Goal: Information Seeking & Learning: Learn about a topic

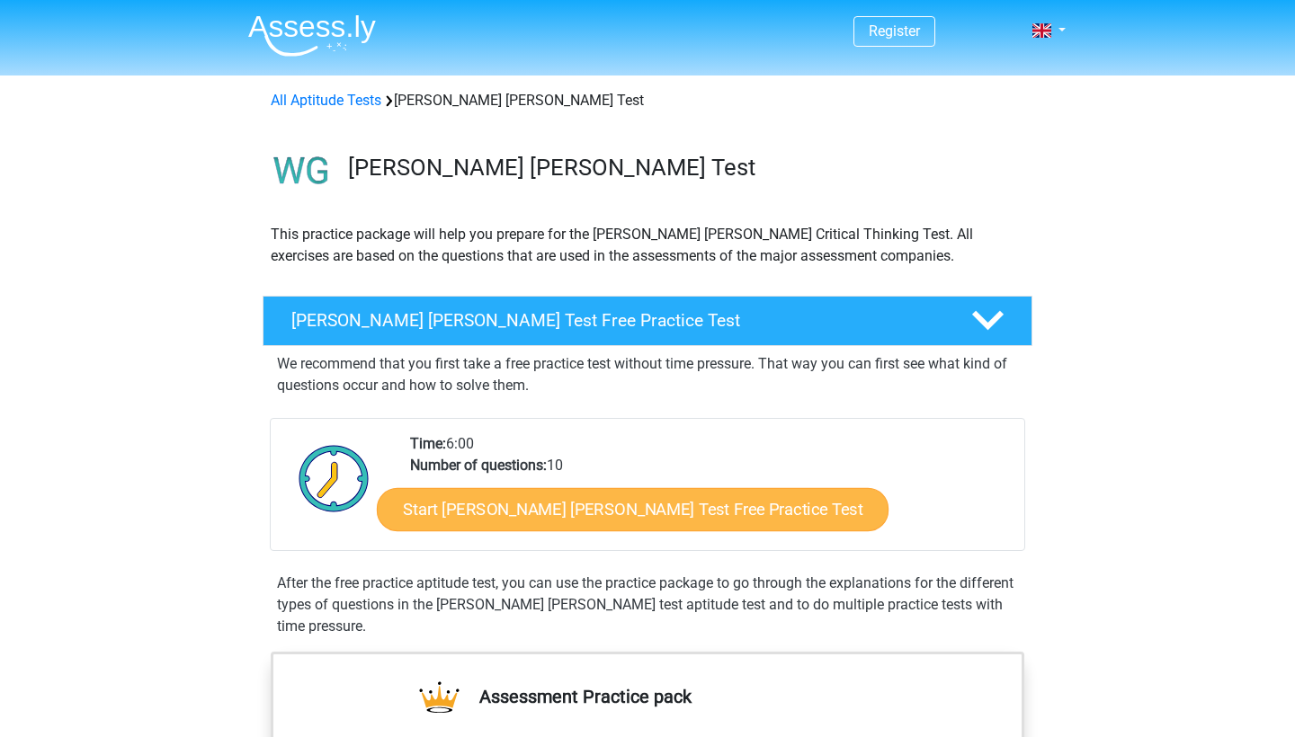
click at [515, 502] on link "Start Watson Glaser Test Free Practice Test" at bounding box center [633, 509] width 512 height 43
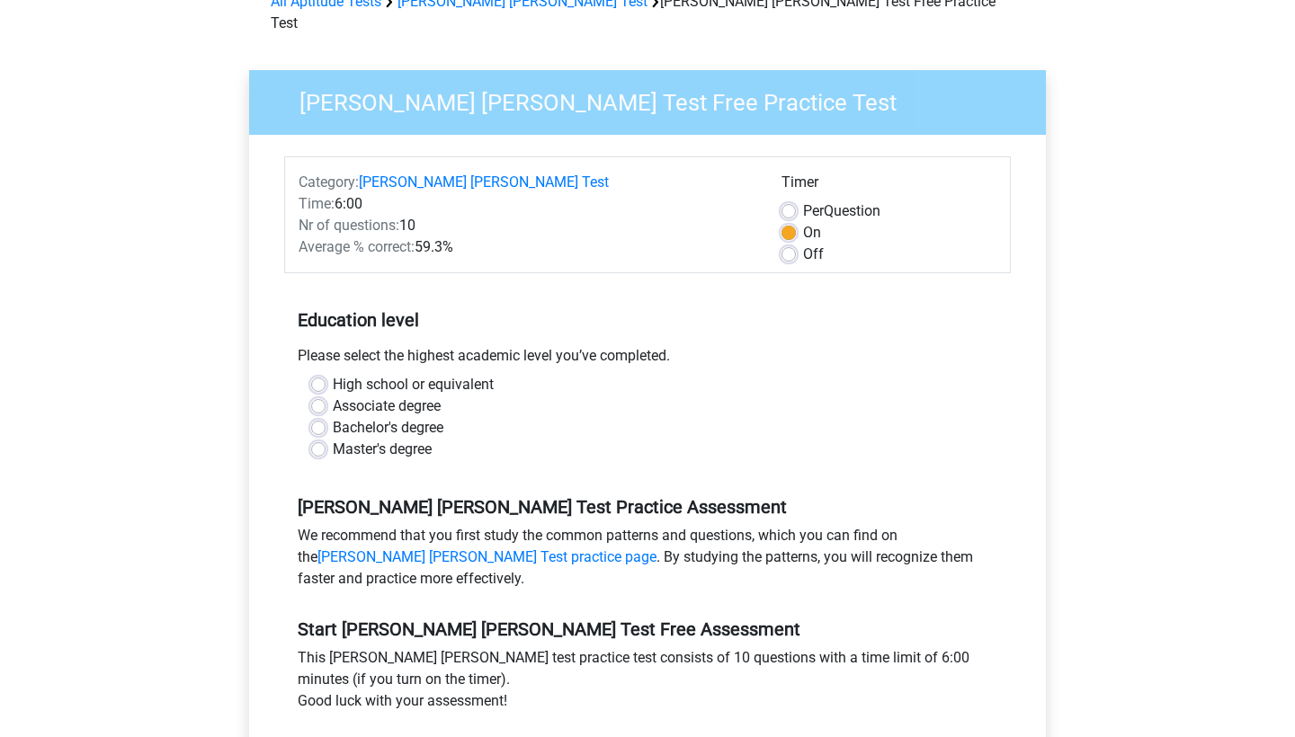
scroll to position [98, 0]
click at [424, 440] on label "Master's degree" at bounding box center [382, 451] width 99 height 22
click at [326, 440] on input "Master's degree" at bounding box center [318, 449] width 14 height 18
radio input "true"
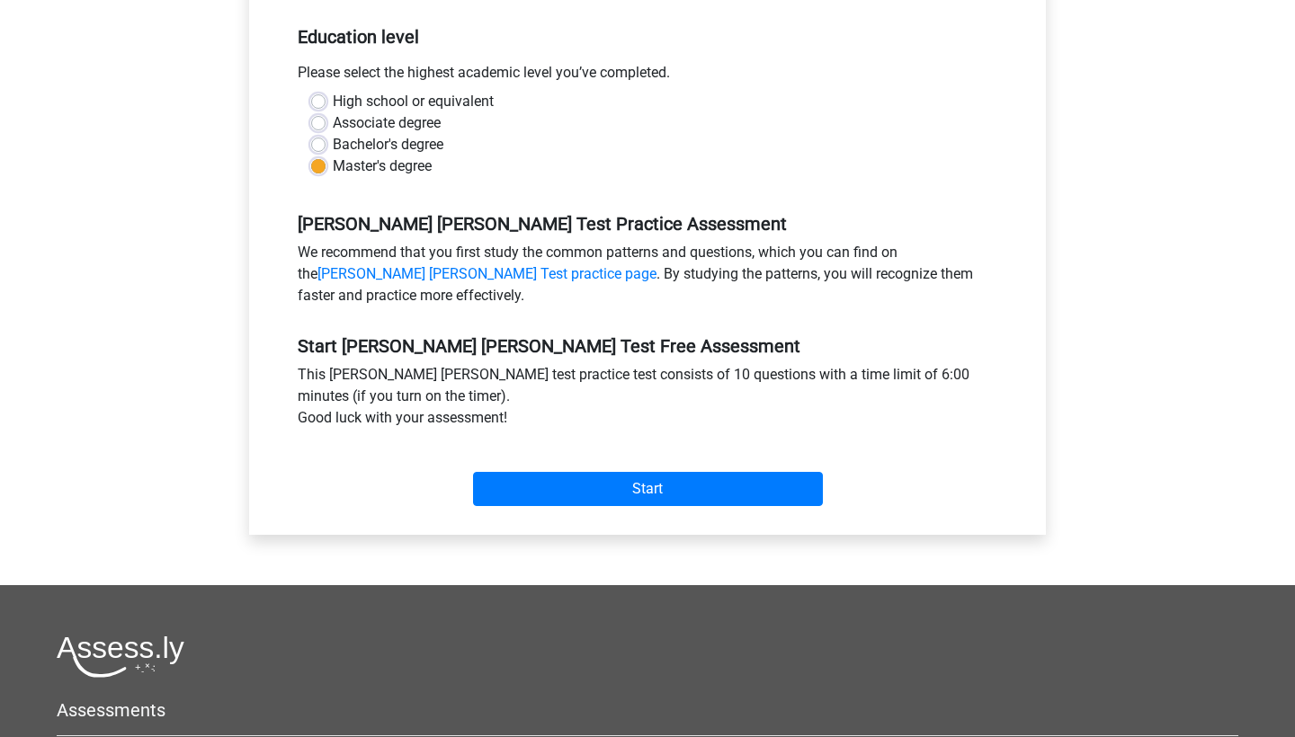
scroll to position [381, 0]
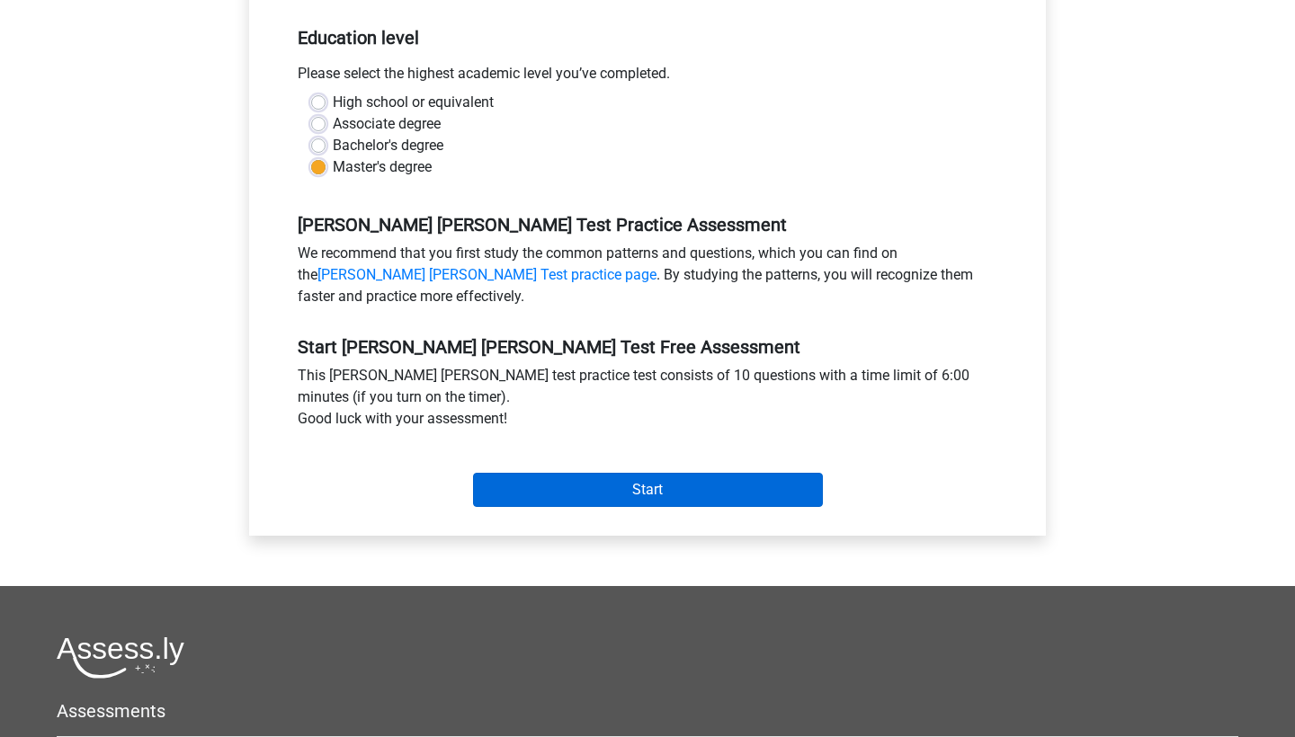
click at [552, 473] on input "Start" at bounding box center [648, 490] width 350 height 34
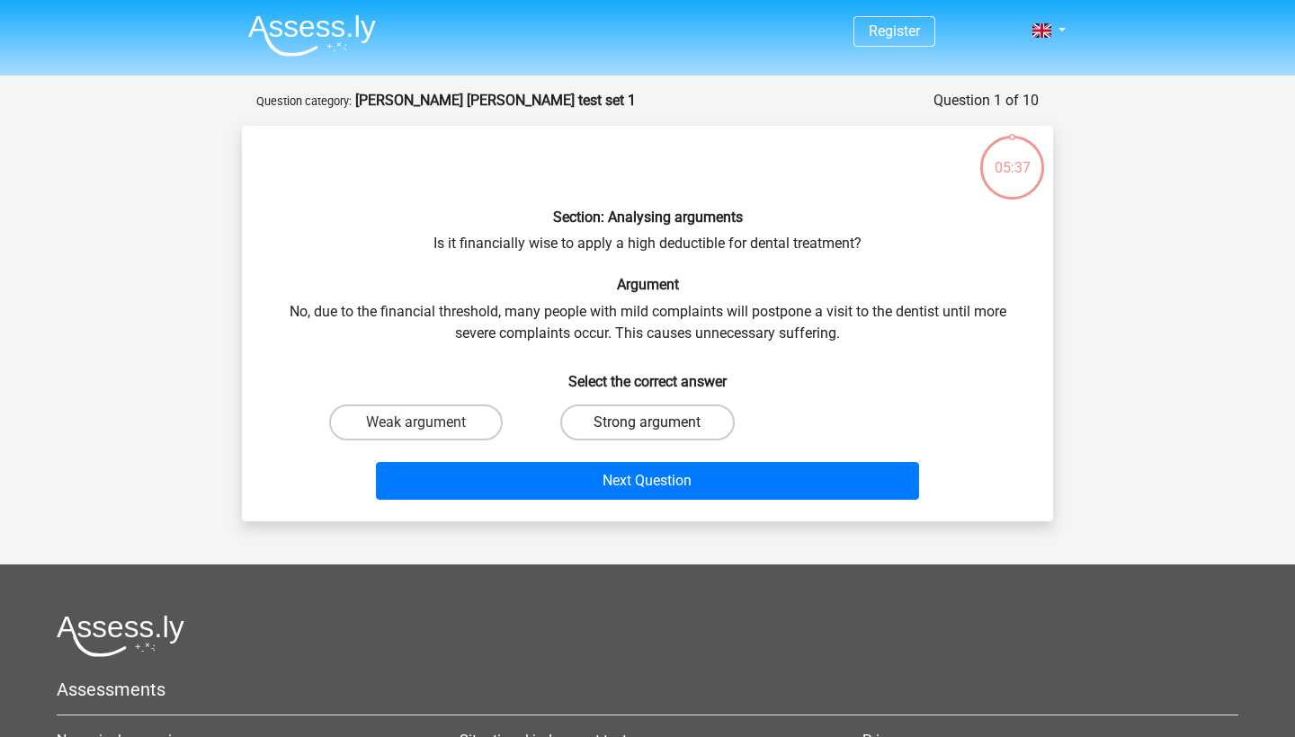
click at [680, 425] on label "Strong argument" at bounding box center [647, 423] width 174 height 36
click at [659, 425] on input "Strong argument" at bounding box center [653, 429] width 12 height 12
radio input "true"
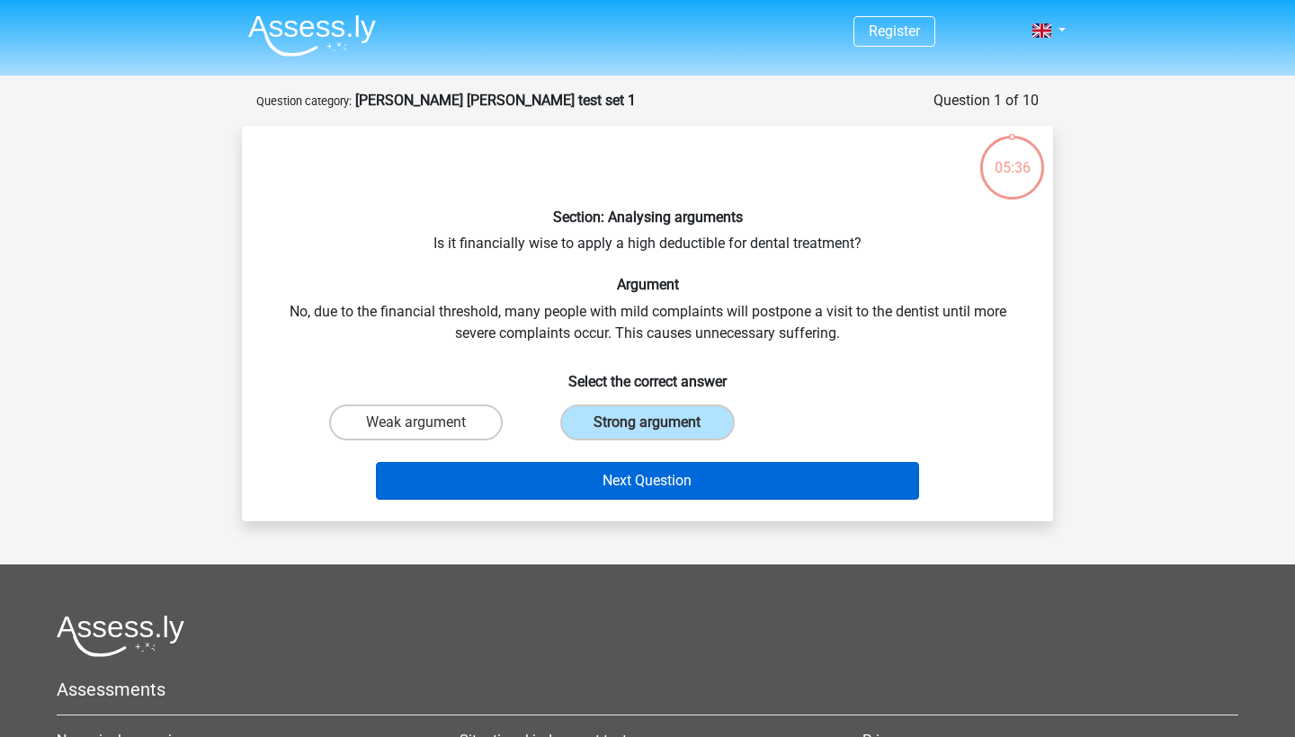
click at [691, 473] on button "Next Question" at bounding box center [648, 481] width 544 height 38
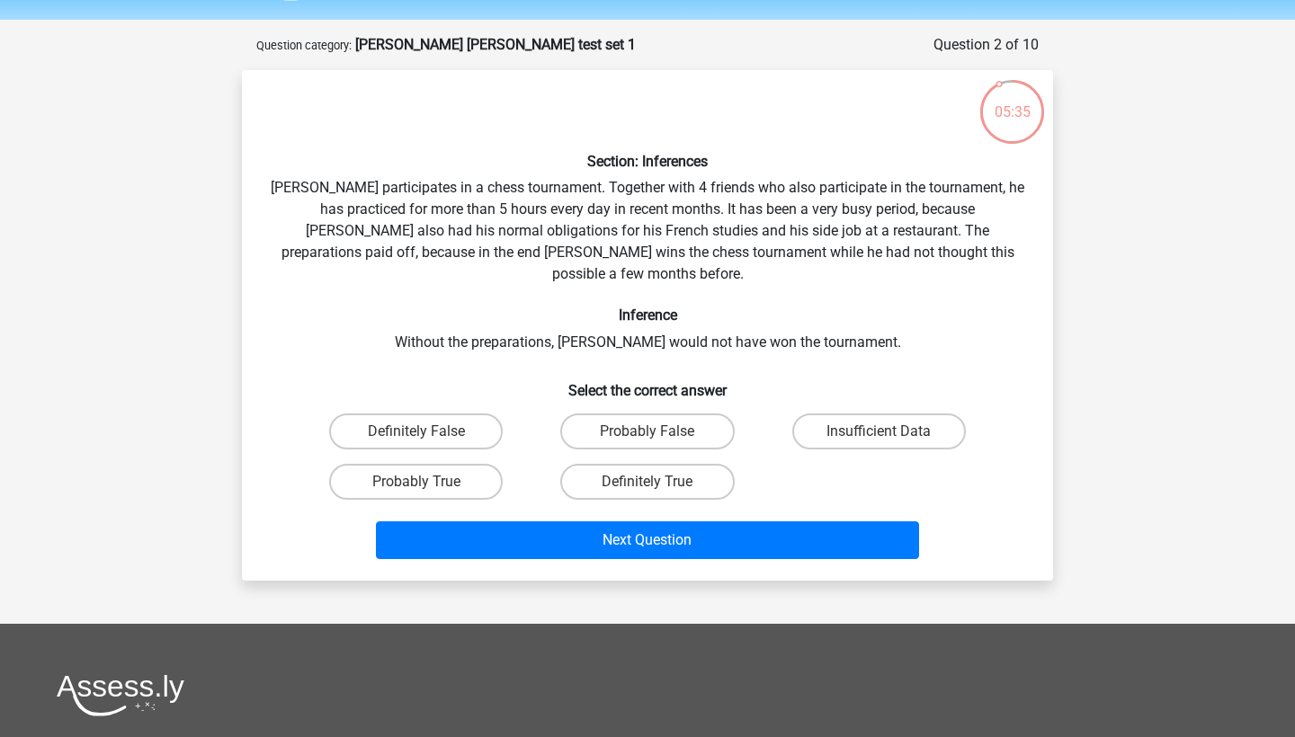
scroll to position [54, 0]
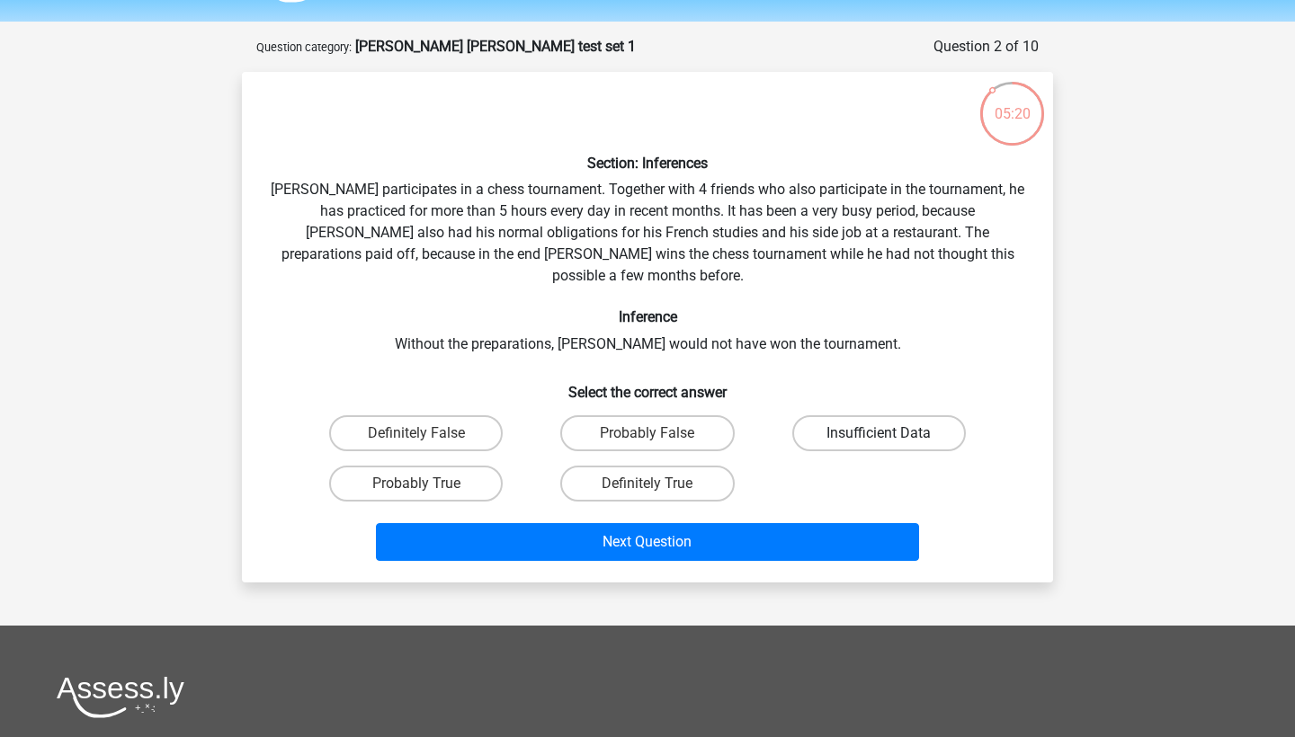
click at [840, 415] on label "Insufficient Data" at bounding box center [879, 433] width 174 height 36
click at [879, 433] on input "Insufficient Data" at bounding box center [885, 439] width 12 height 12
radio input "true"
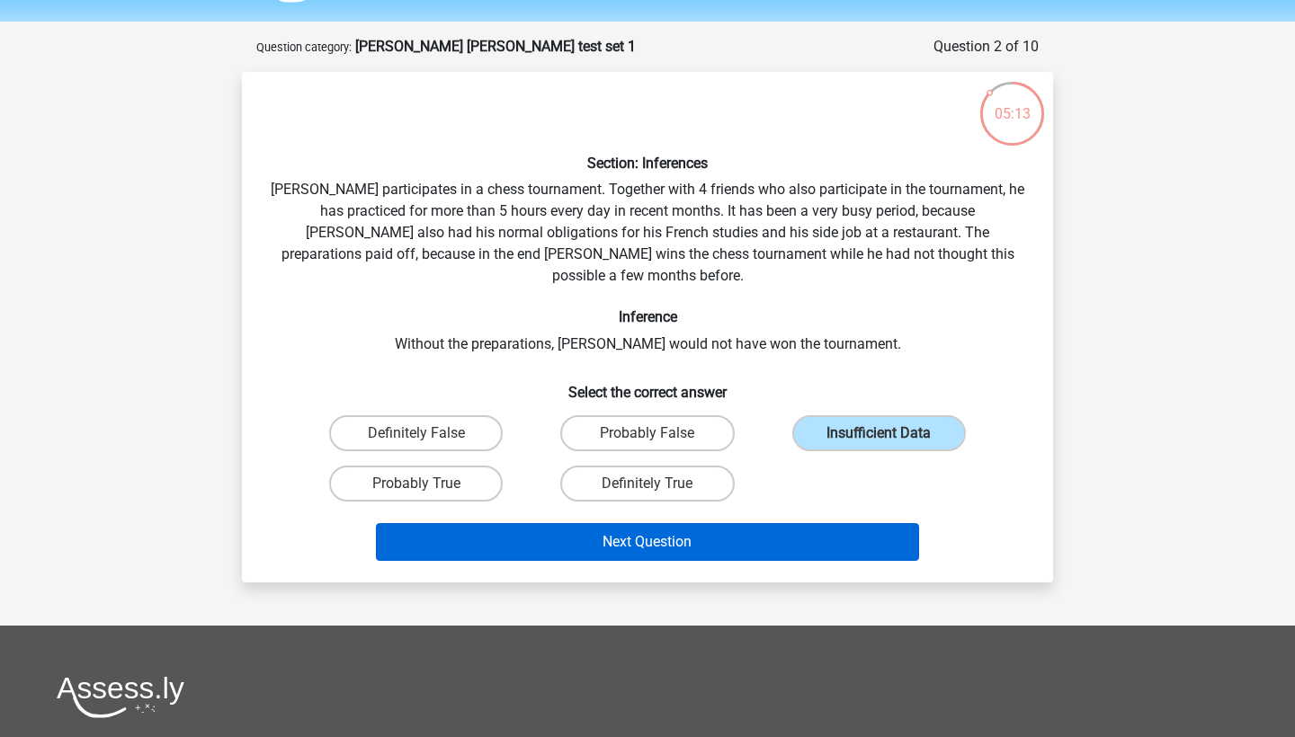
click at [645, 523] on button "Next Question" at bounding box center [648, 542] width 544 height 38
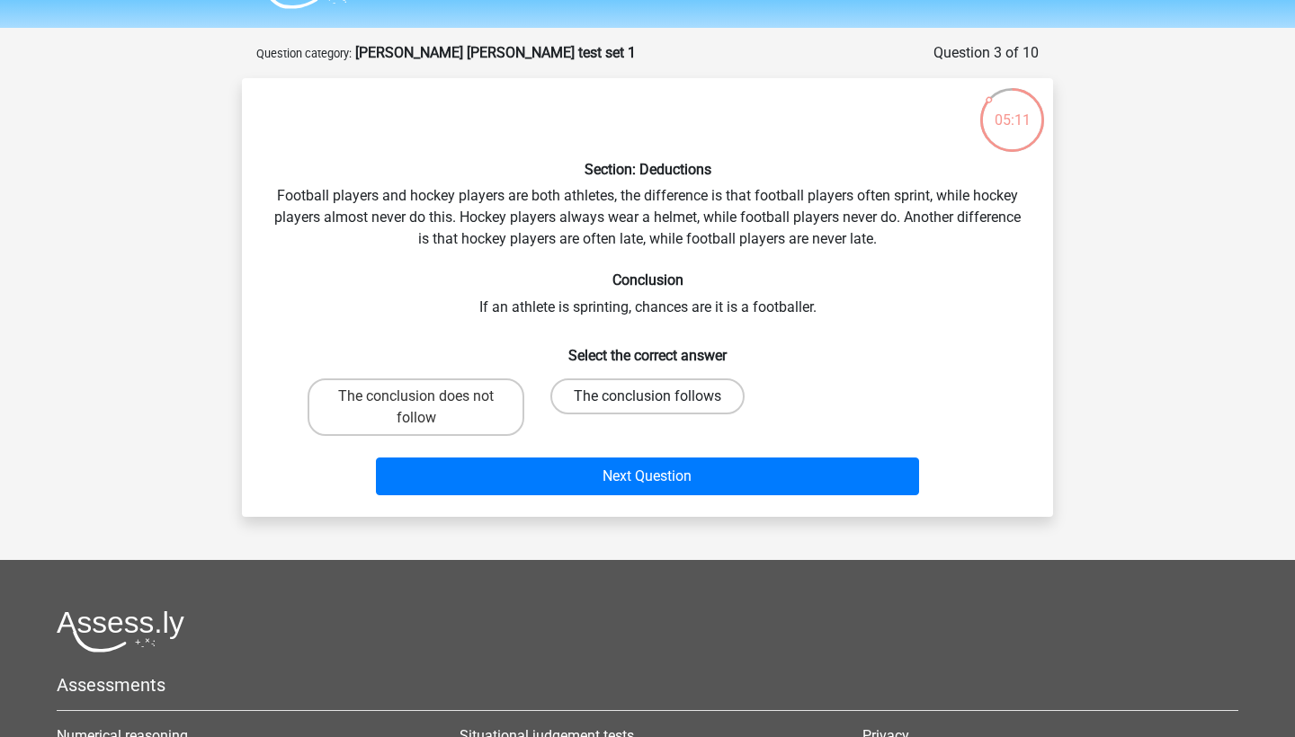
scroll to position [42, 0]
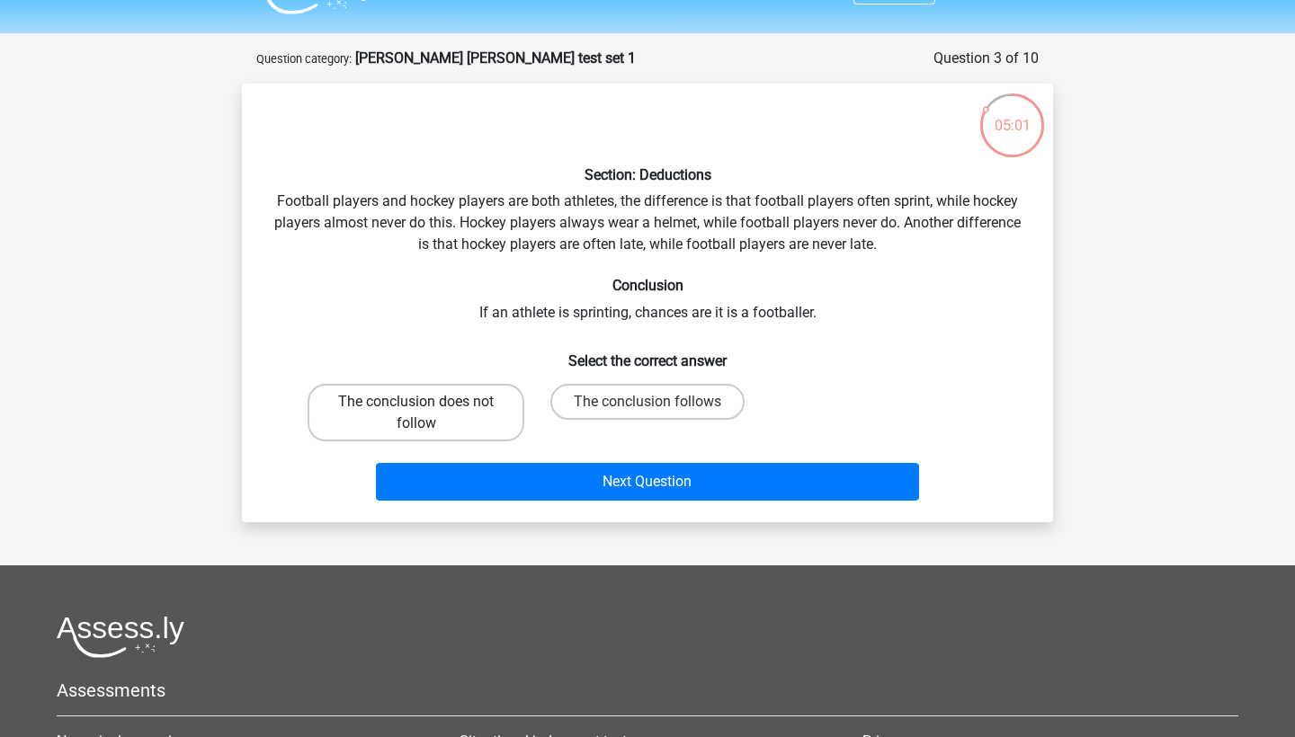
click at [485, 424] on label "The conclusion does not follow" at bounding box center [416, 413] width 217 height 58
click at [428, 414] on input "The conclusion does not follow" at bounding box center [422, 408] width 12 height 12
radio input "true"
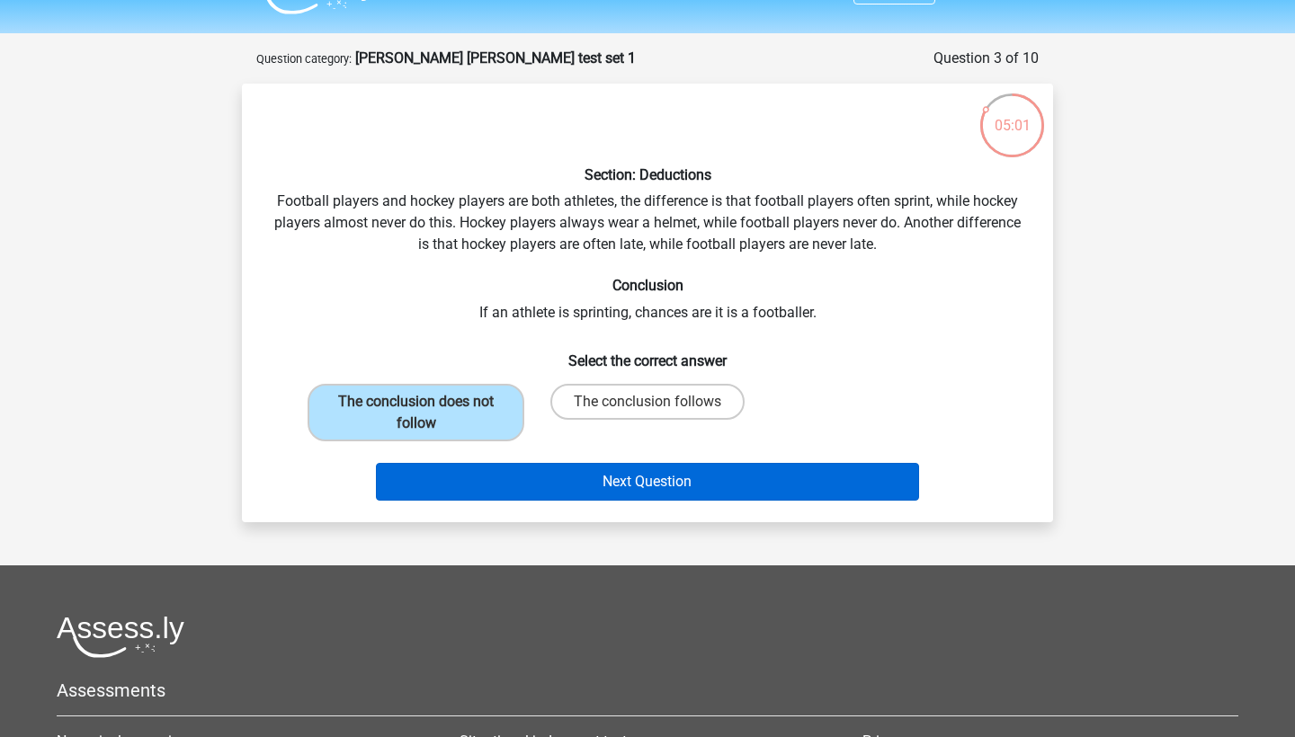
click at [563, 477] on button "Next Question" at bounding box center [648, 482] width 544 height 38
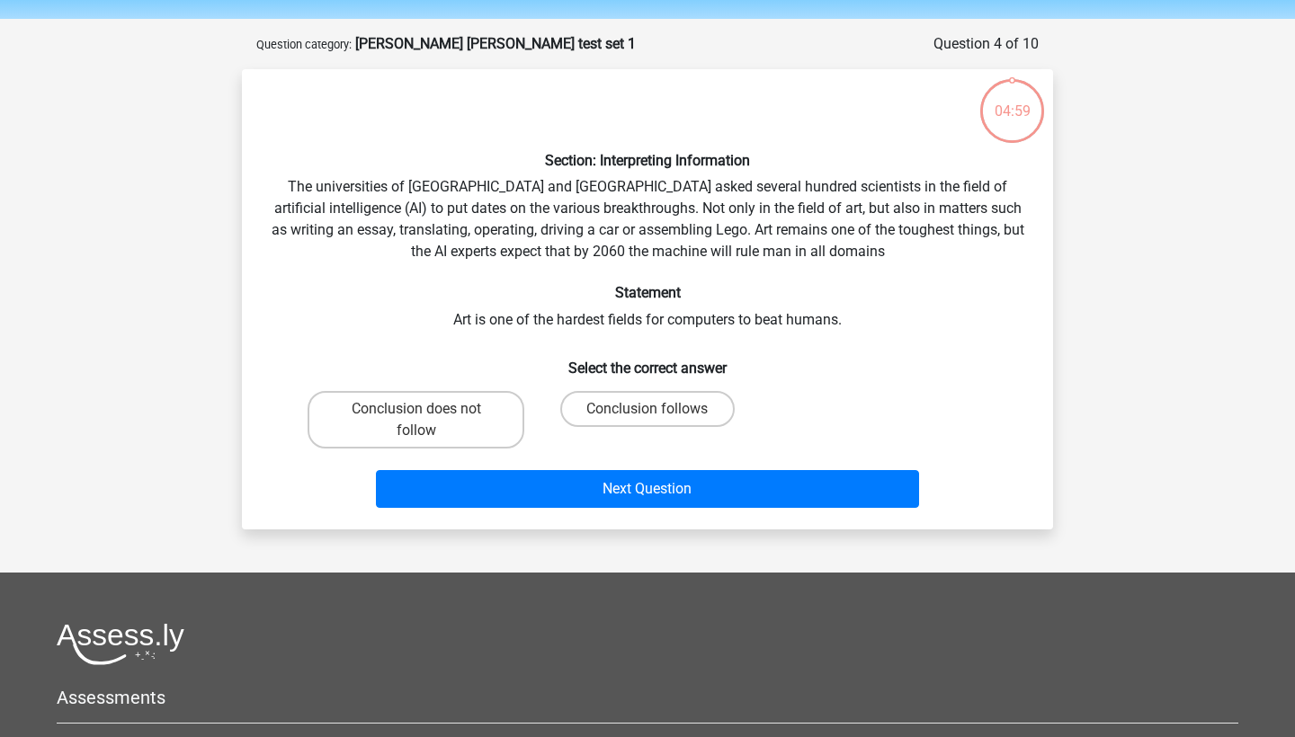
scroll to position [49, 0]
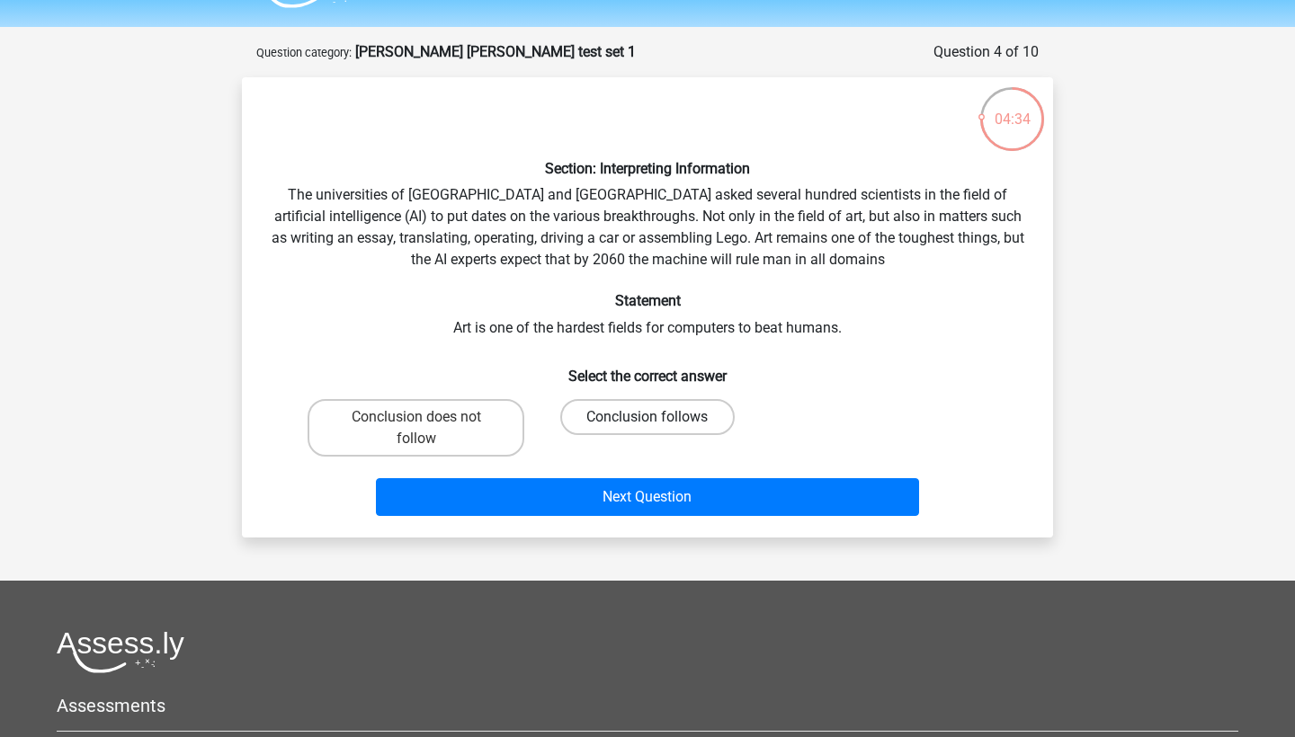
click at [591, 418] on label "Conclusion follows" at bounding box center [647, 417] width 174 height 36
click at [647, 418] on input "Conclusion follows" at bounding box center [653, 423] width 12 height 12
radio input "true"
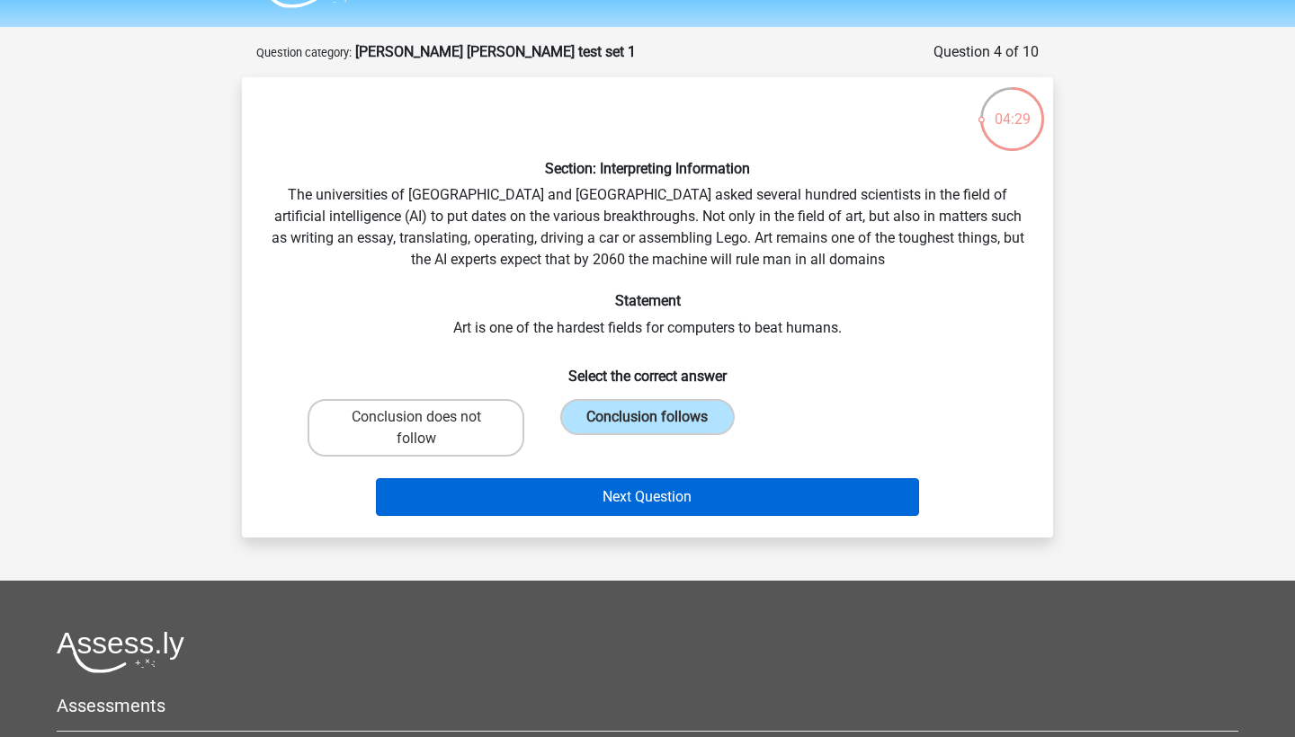
click at [628, 488] on button "Next Question" at bounding box center [648, 497] width 544 height 38
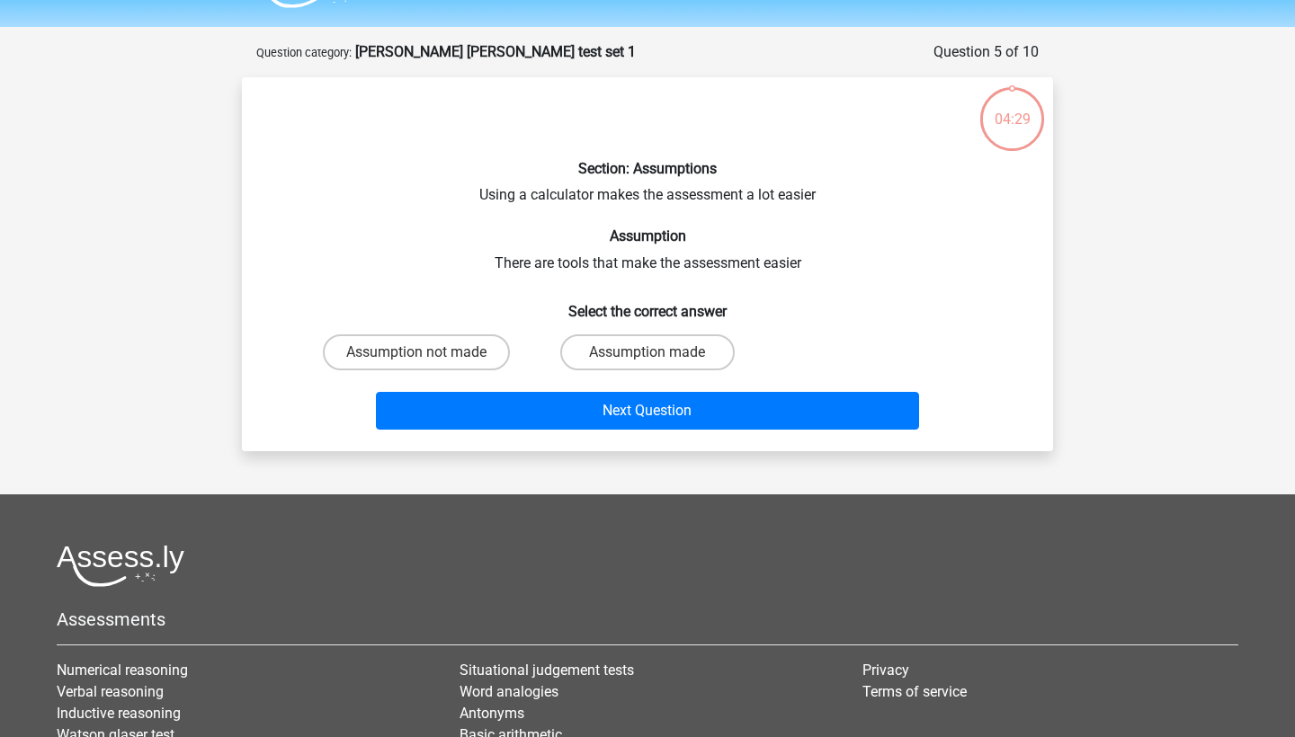
scroll to position [90, 0]
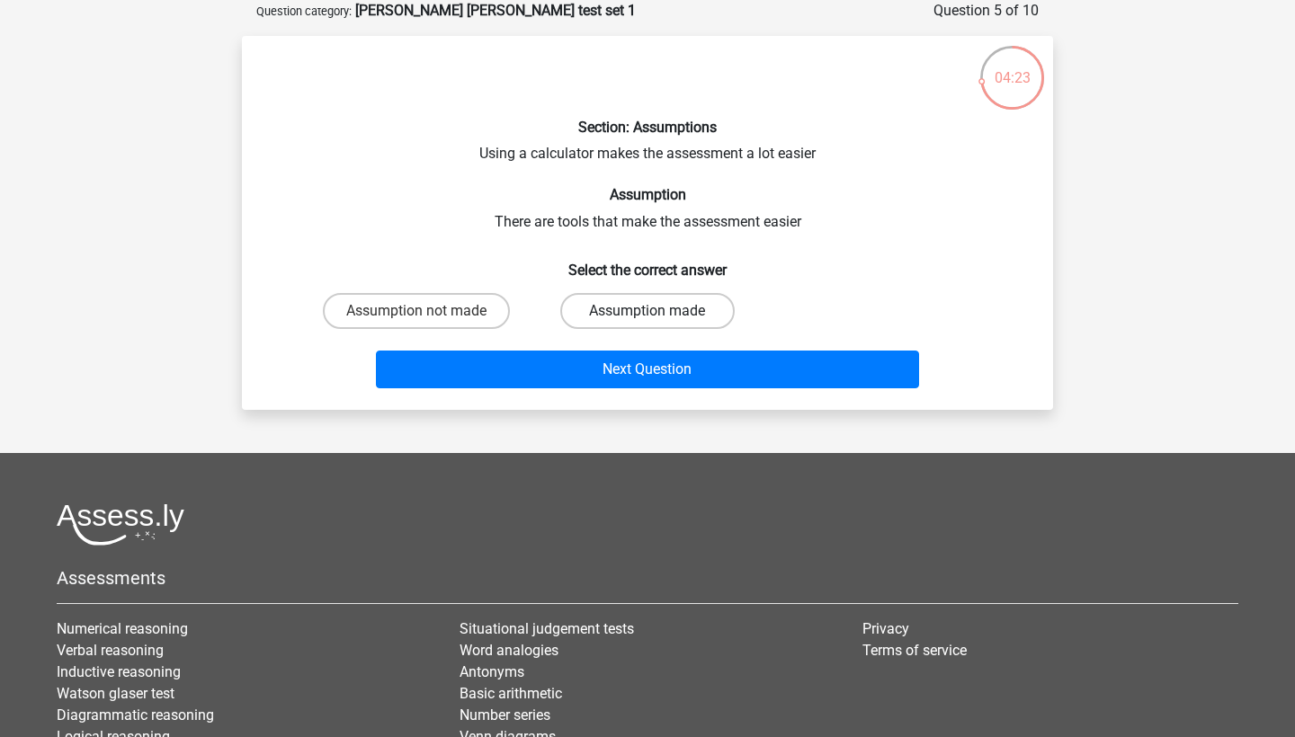
click at [683, 307] on label "Assumption made" at bounding box center [647, 311] width 174 height 36
click at [659, 311] on input "Assumption made" at bounding box center [653, 317] width 12 height 12
radio input "true"
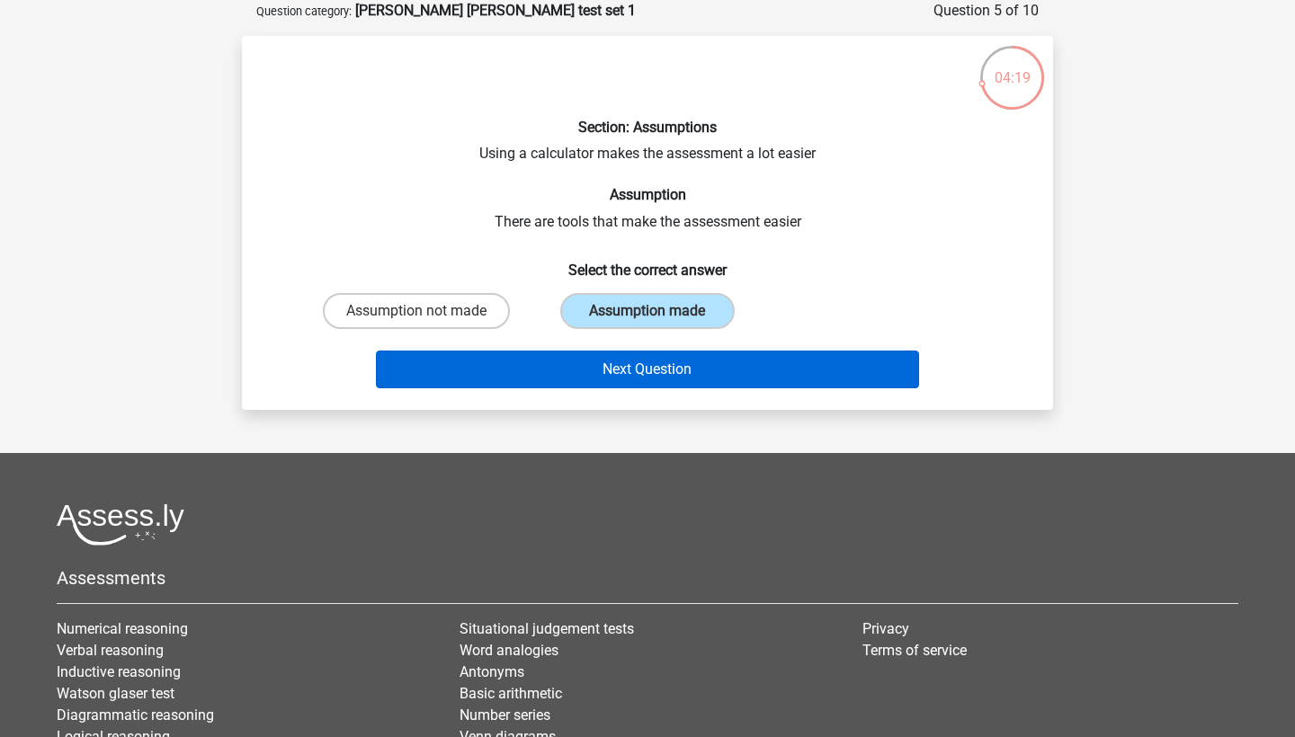
click at [677, 374] on button "Next Question" at bounding box center [648, 370] width 544 height 38
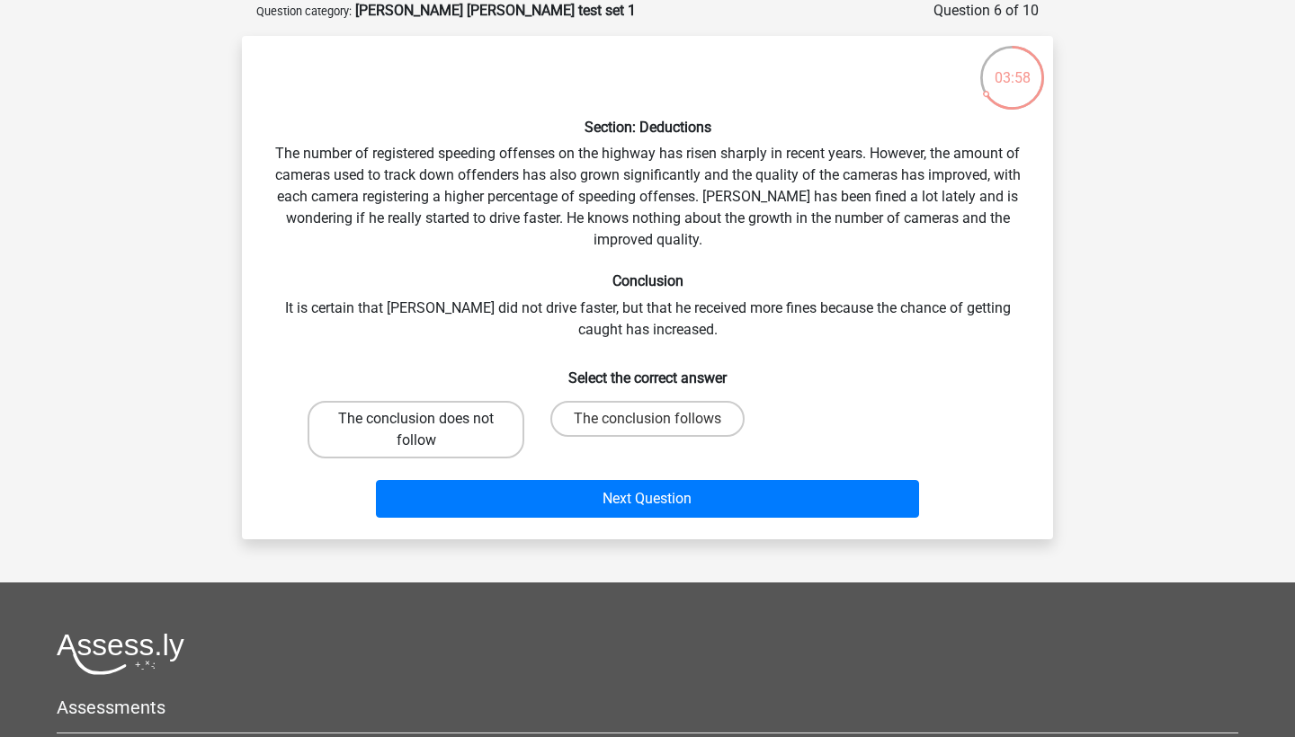
click at [462, 424] on label "The conclusion does not follow" at bounding box center [416, 430] width 217 height 58
click at [428, 424] on input "The conclusion does not follow" at bounding box center [422, 425] width 12 height 12
radio input "true"
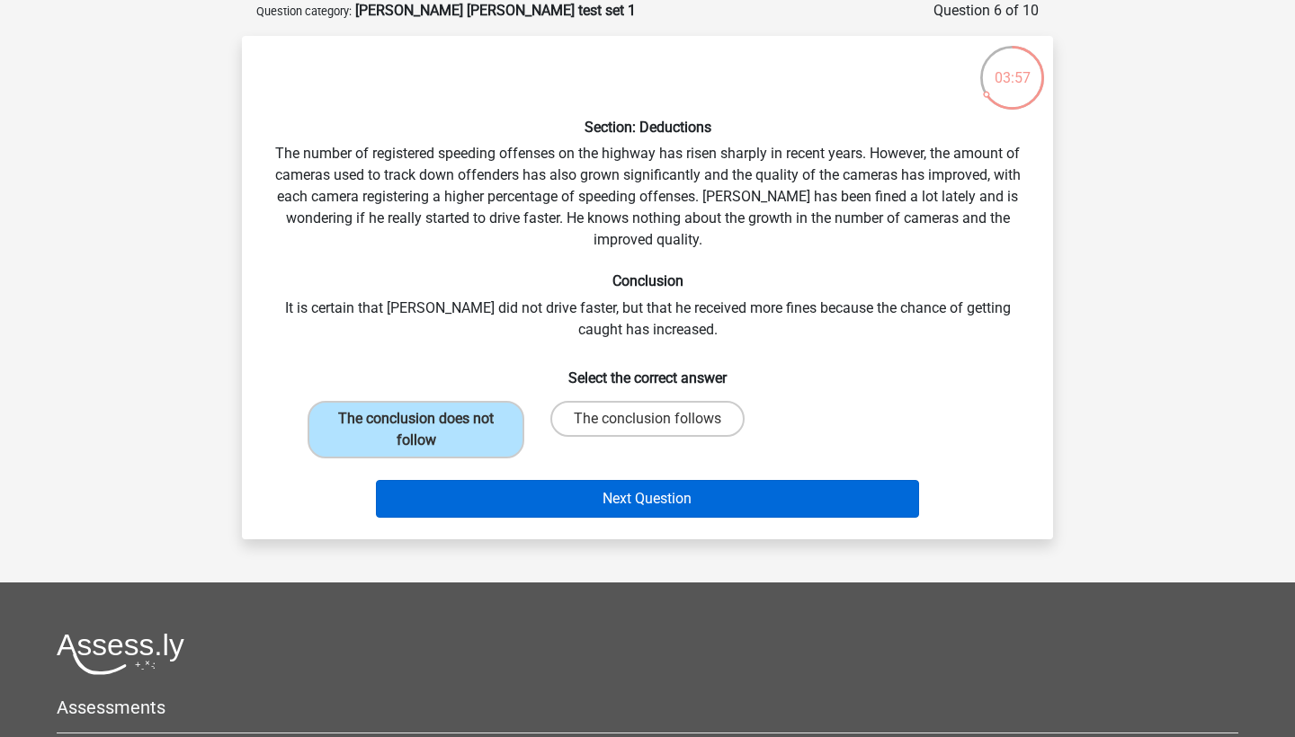
click at [567, 495] on button "Next Question" at bounding box center [648, 499] width 544 height 38
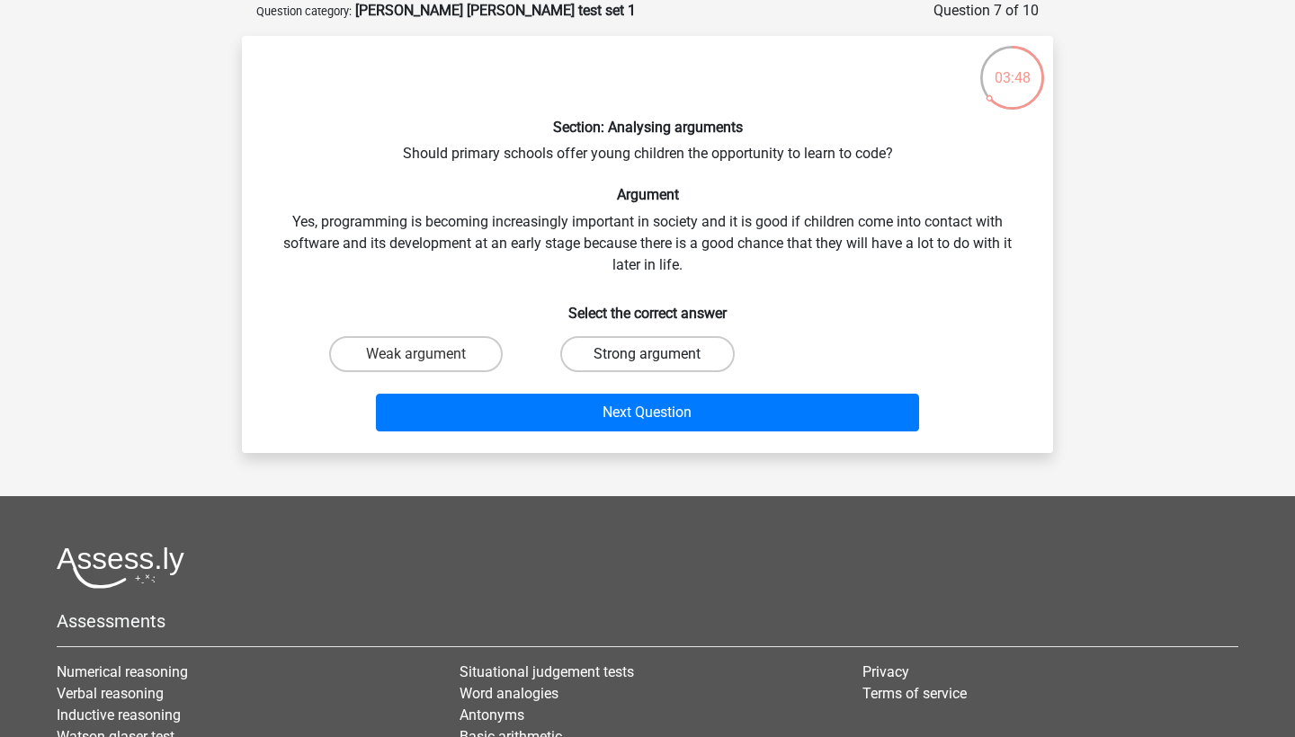
click at [701, 345] on label "Strong argument" at bounding box center [647, 354] width 174 height 36
click at [659, 354] on input "Strong argument" at bounding box center [653, 360] width 12 height 12
radio input "true"
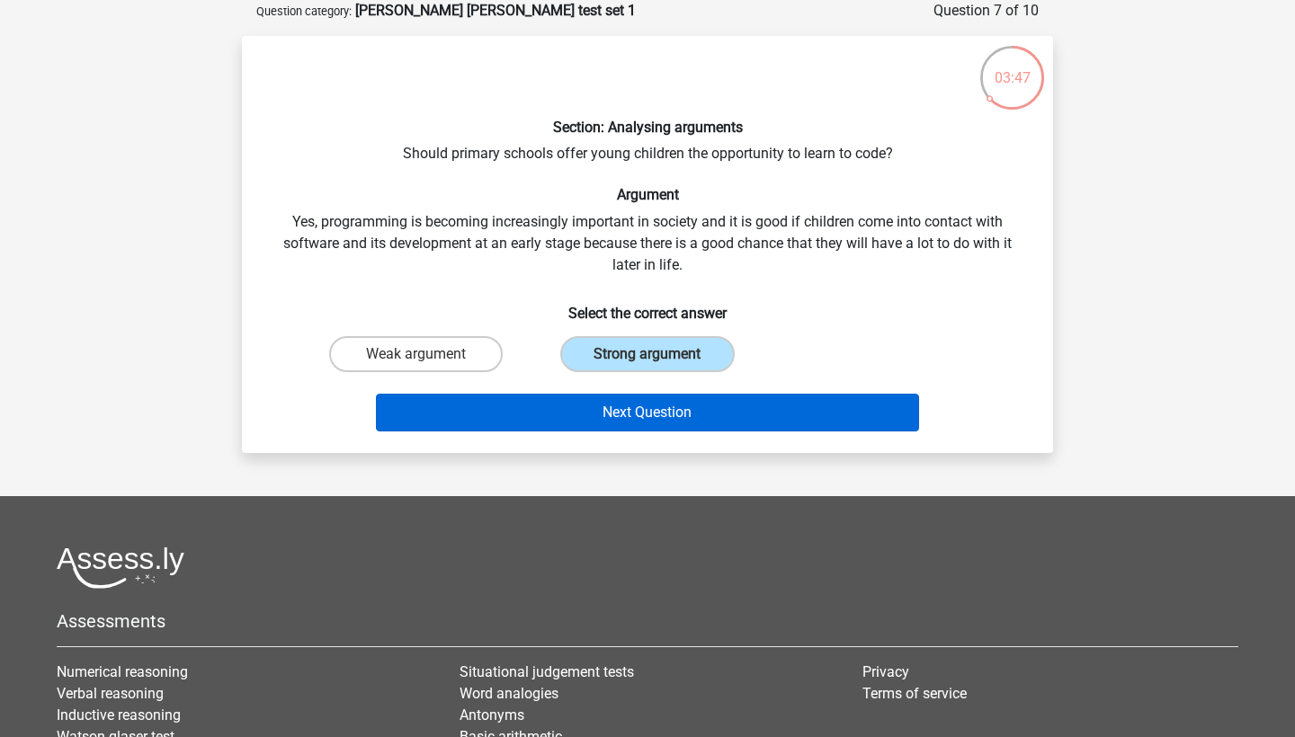
click at [717, 405] on button "Next Question" at bounding box center [648, 413] width 544 height 38
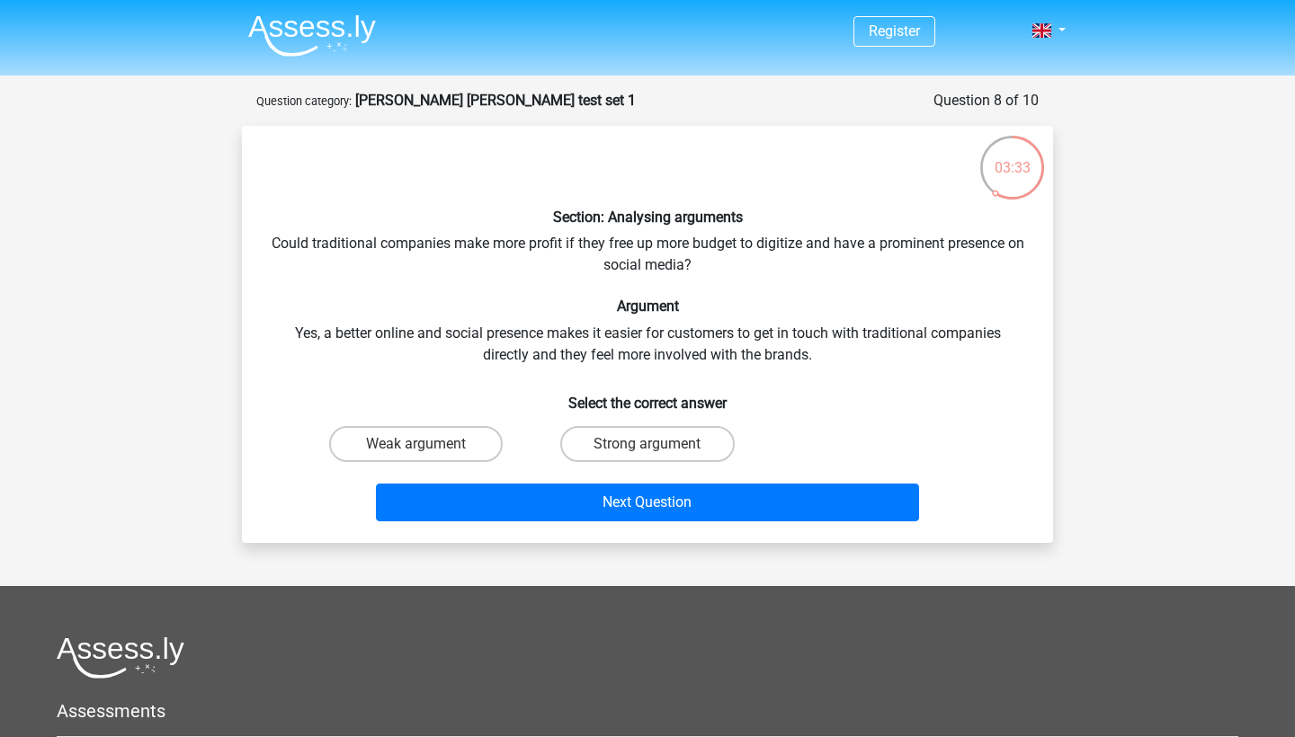
scroll to position [0, 0]
click at [485, 437] on label "Weak argument" at bounding box center [416, 444] width 174 height 36
click at [428, 444] on input "Weak argument" at bounding box center [422, 450] width 12 height 12
radio input "true"
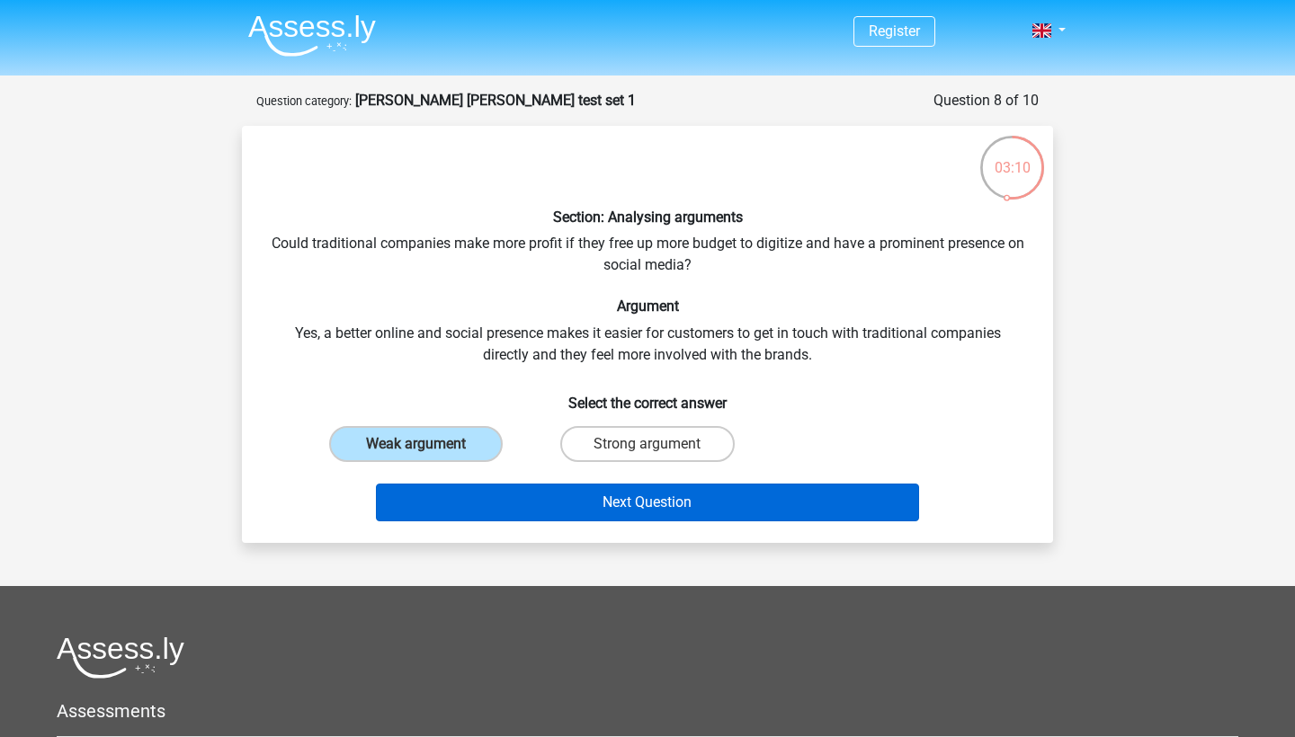
click at [686, 513] on button "Next Question" at bounding box center [648, 503] width 544 height 38
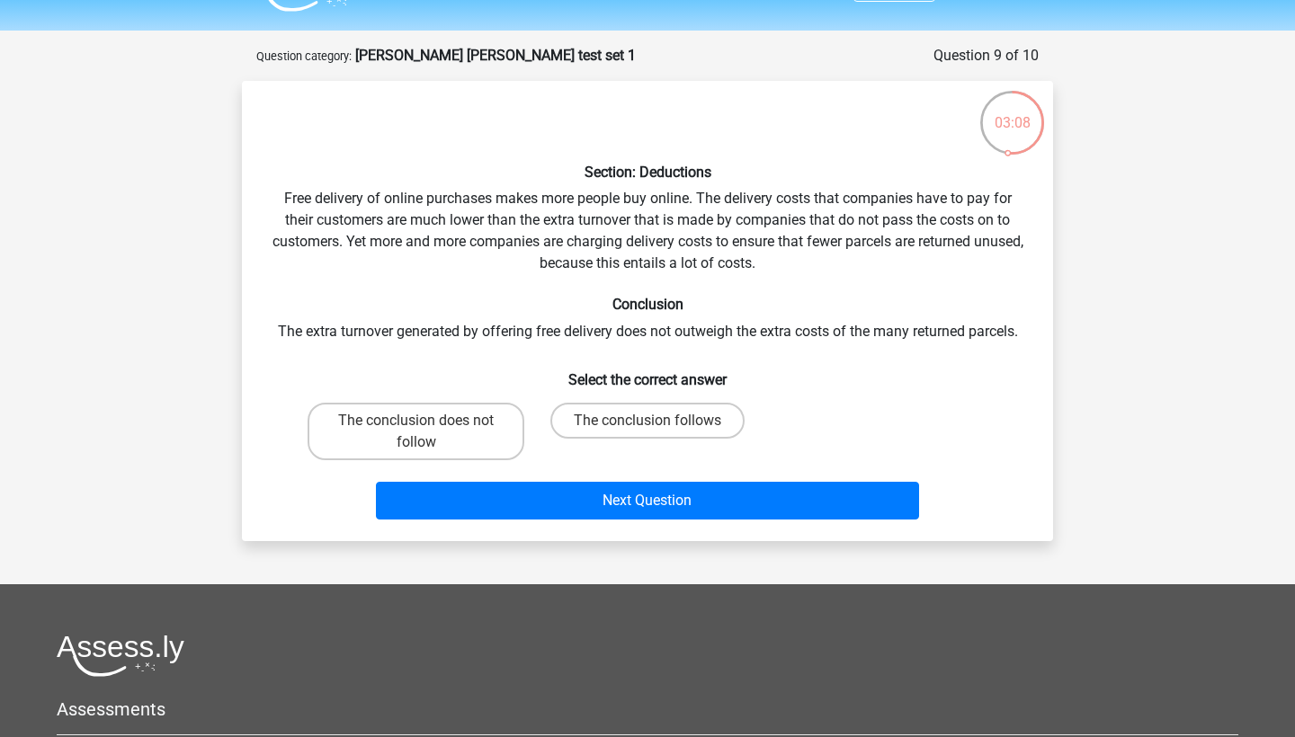
scroll to position [40, 0]
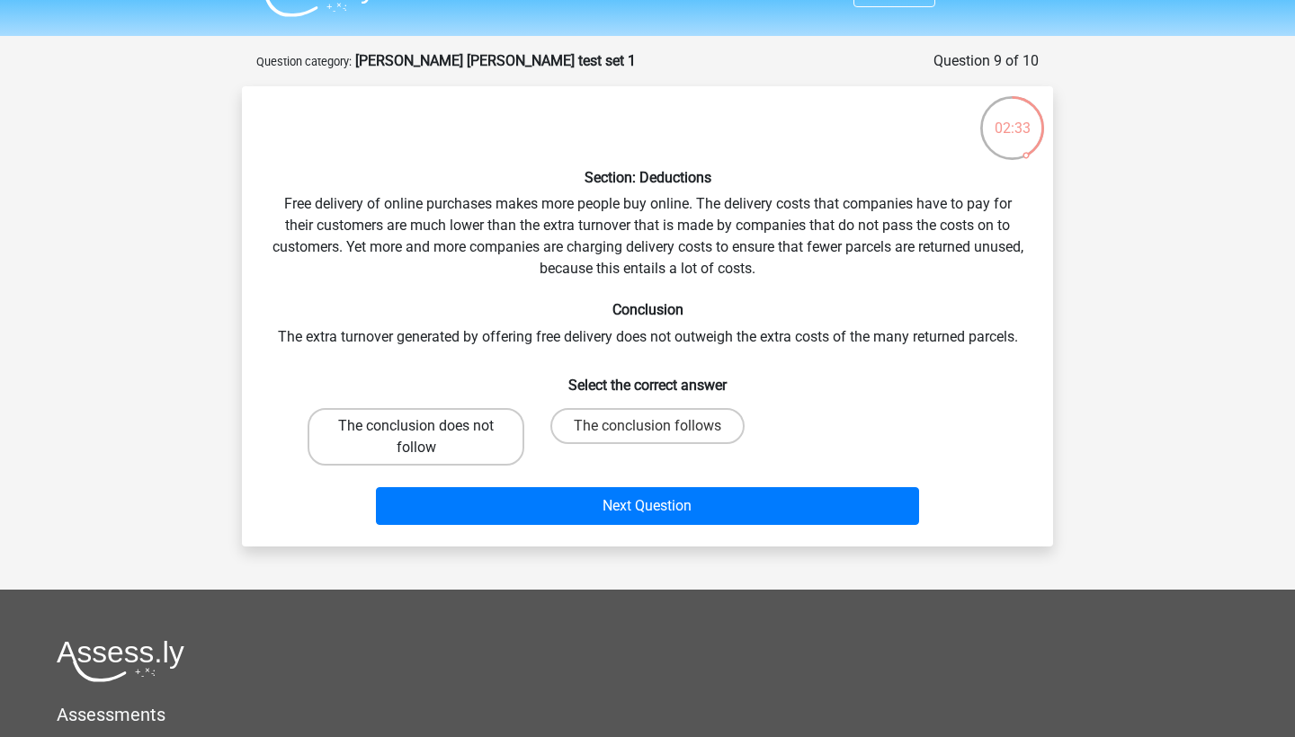
click at [397, 436] on label "The conclusion does not follow" at bounding box center [416, 437] width 217 height 58
click at [416, 436] on input "The conclusion does not follow" at bounding box center [422, 432] width 12 height 12
radio input "true"
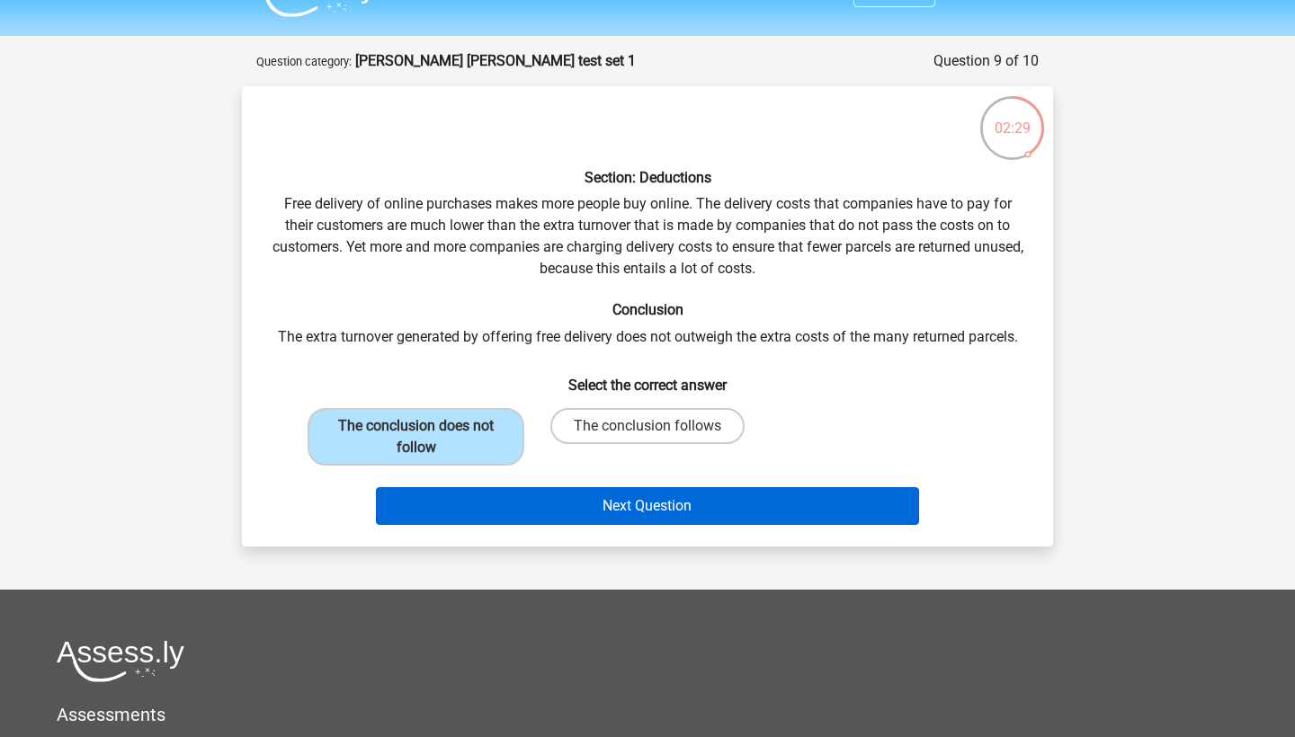
click at [573, 517] on button "Next Question" at bounding box center [648, 506] width 544 height 38
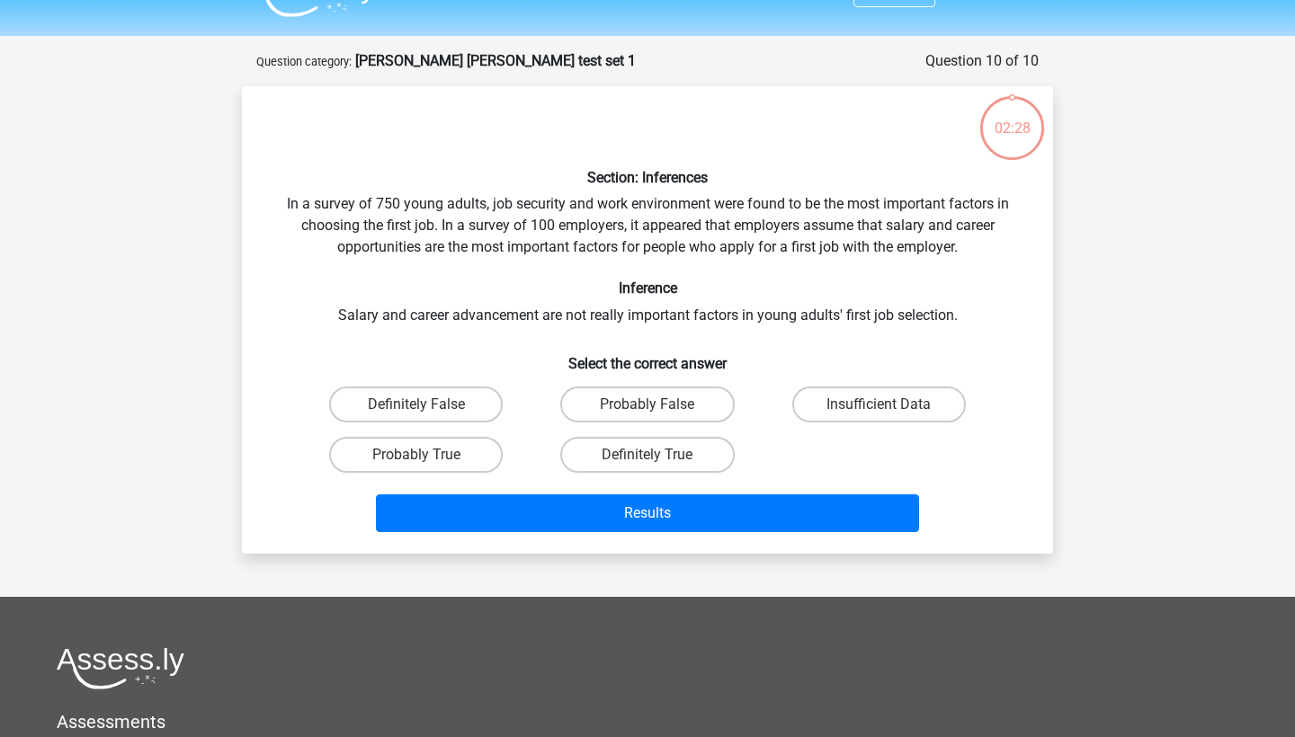
scroll to position [90, 0]
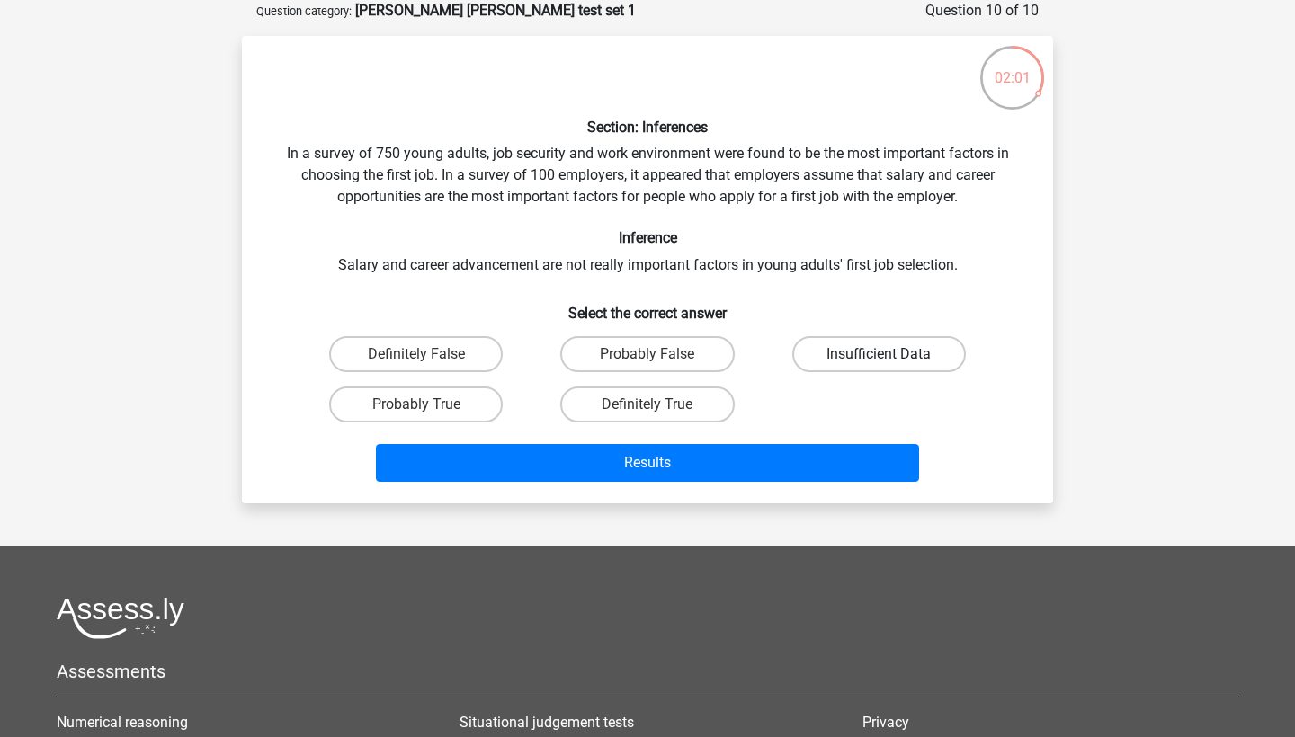
click at [843, 336] on label "Insufficient Data" at bounding box center [879, 354] width 174 height 36
click at [879, 354] on input "Insufficient Data" at bounding box center [885, 360] width 12 height 12
radio input "true"
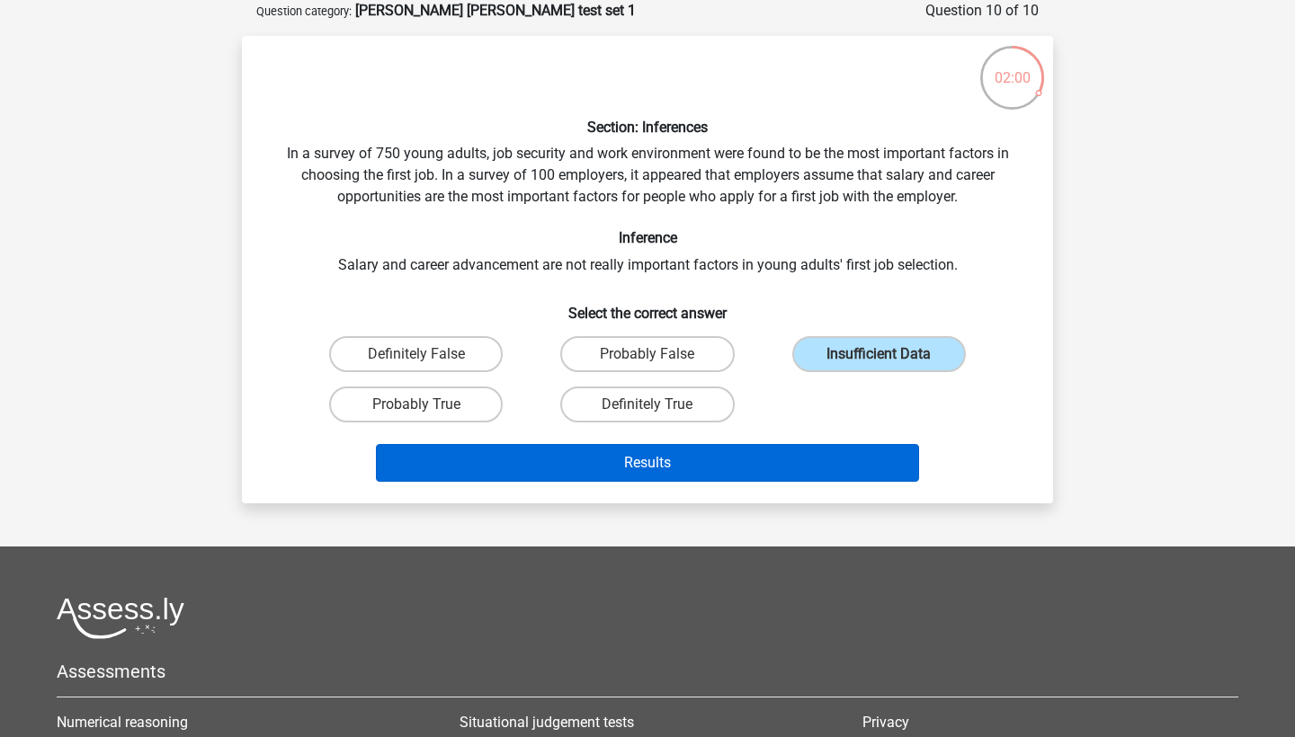
click at [761, 453] on button "Results" at bounding box center [648, 463] width 544 height 38
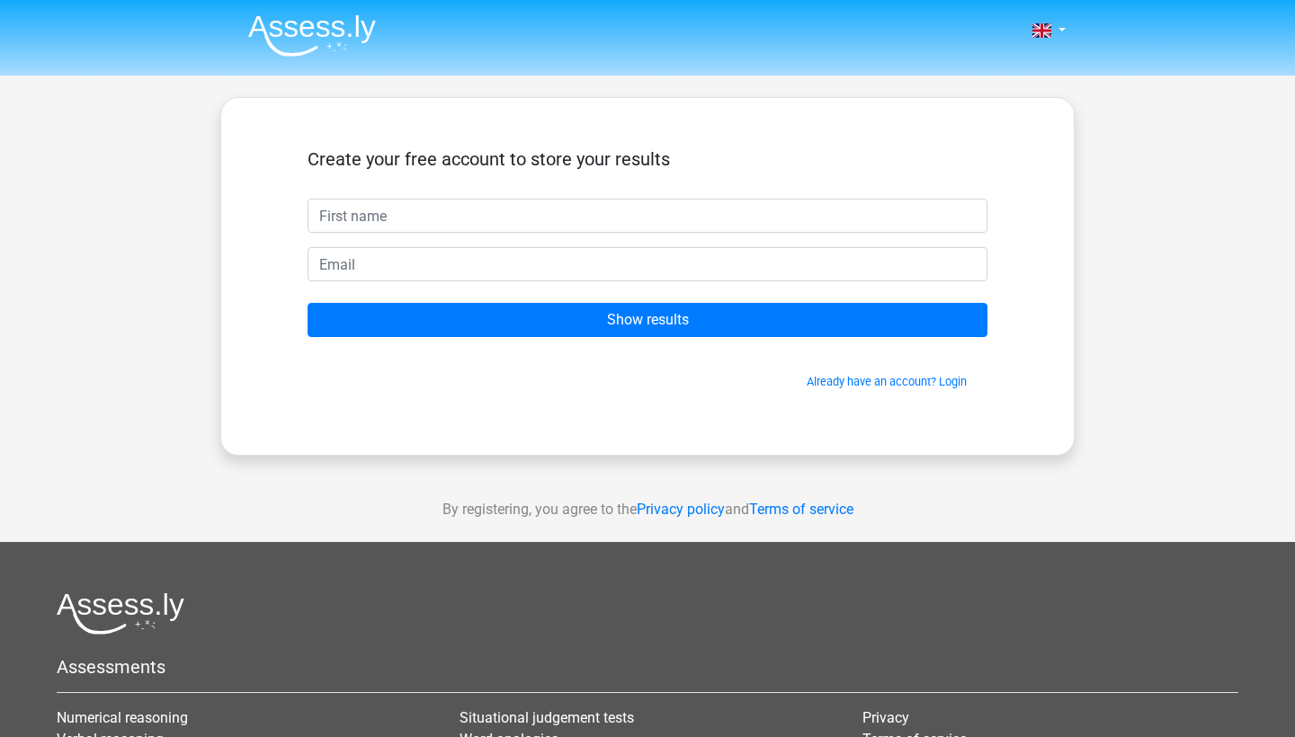
click at [748, 199] on input "text" at bounding box center [648, 216] width 680 height 34
click at [746, 207] on input "text" at bounding box center [648, 216] width 680 height 34
type input "jk"
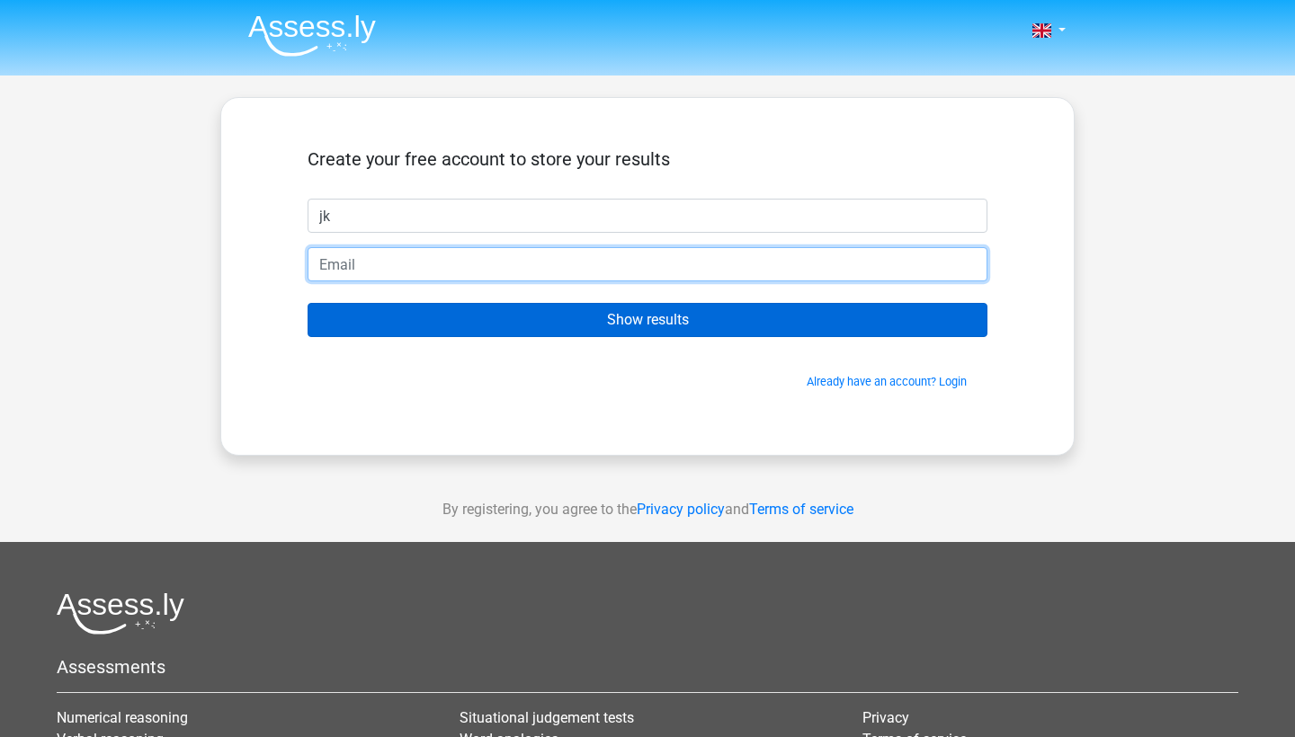
type input "[EMAIL_ADDRESS][DOMAIN_NAME]"
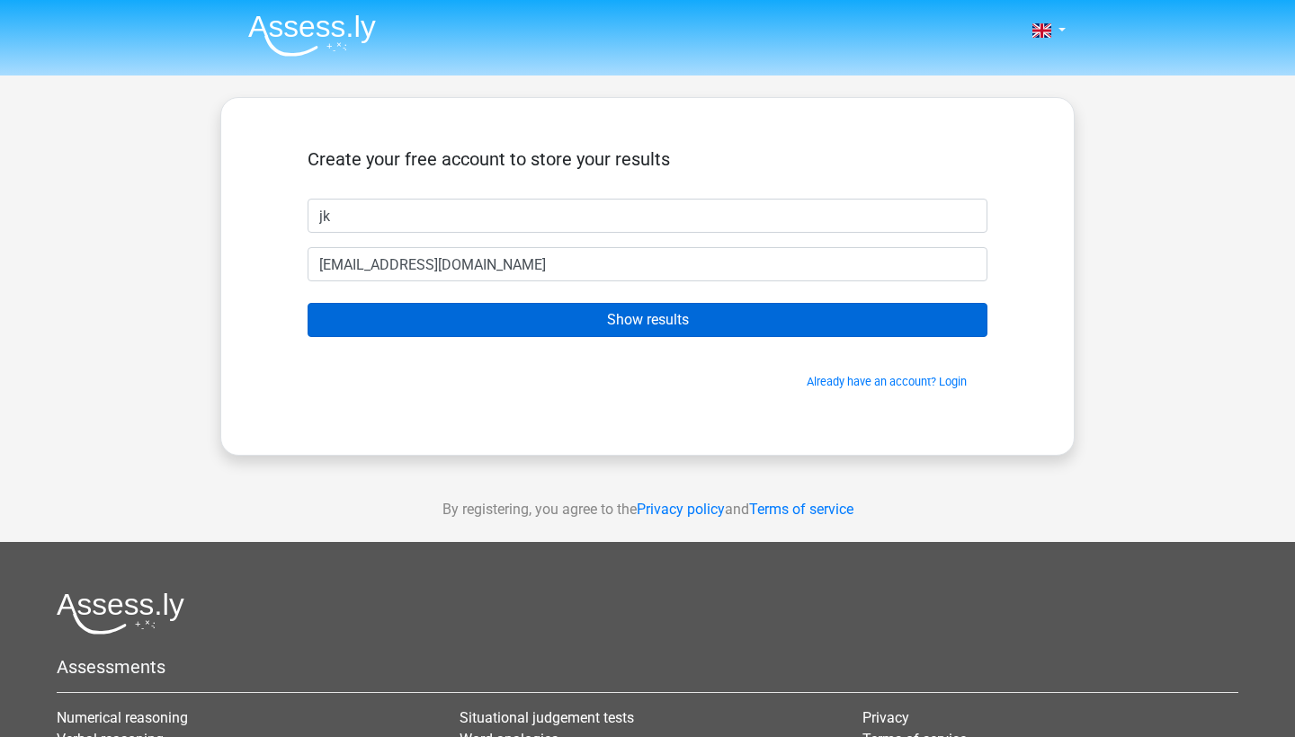
click at [765, 323] on input "Show results" at bounding box center [648, 320] width 680 height 34
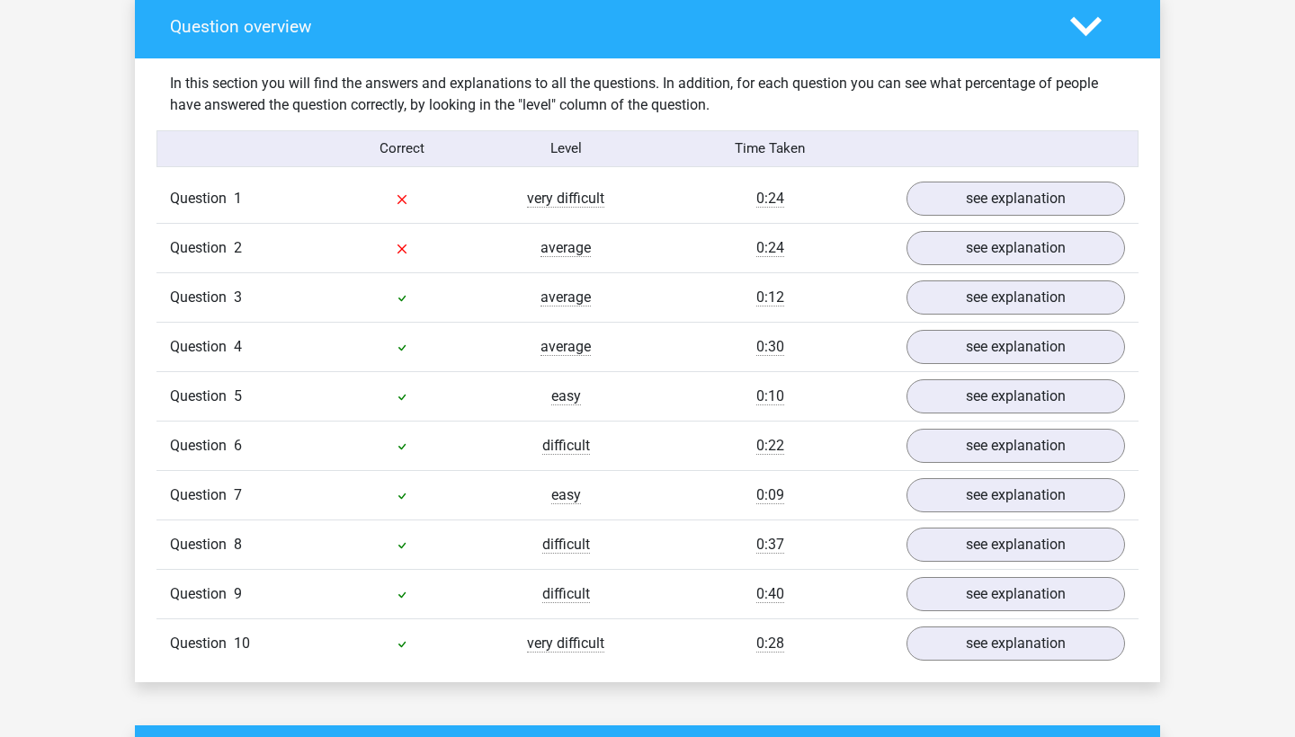
scroll to position [1349, 0]
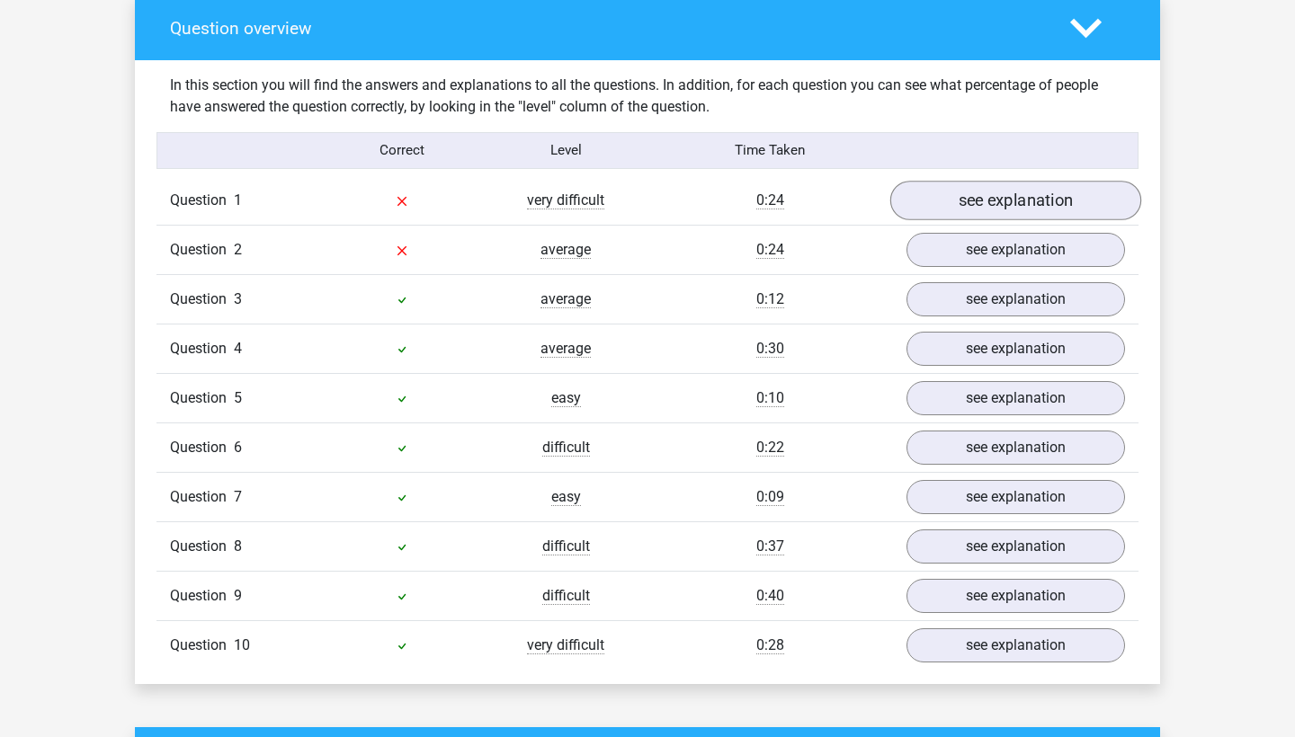
click at [1040, 191] on link "see explanation" at bounding box center [1015, 201] width 251 height 40
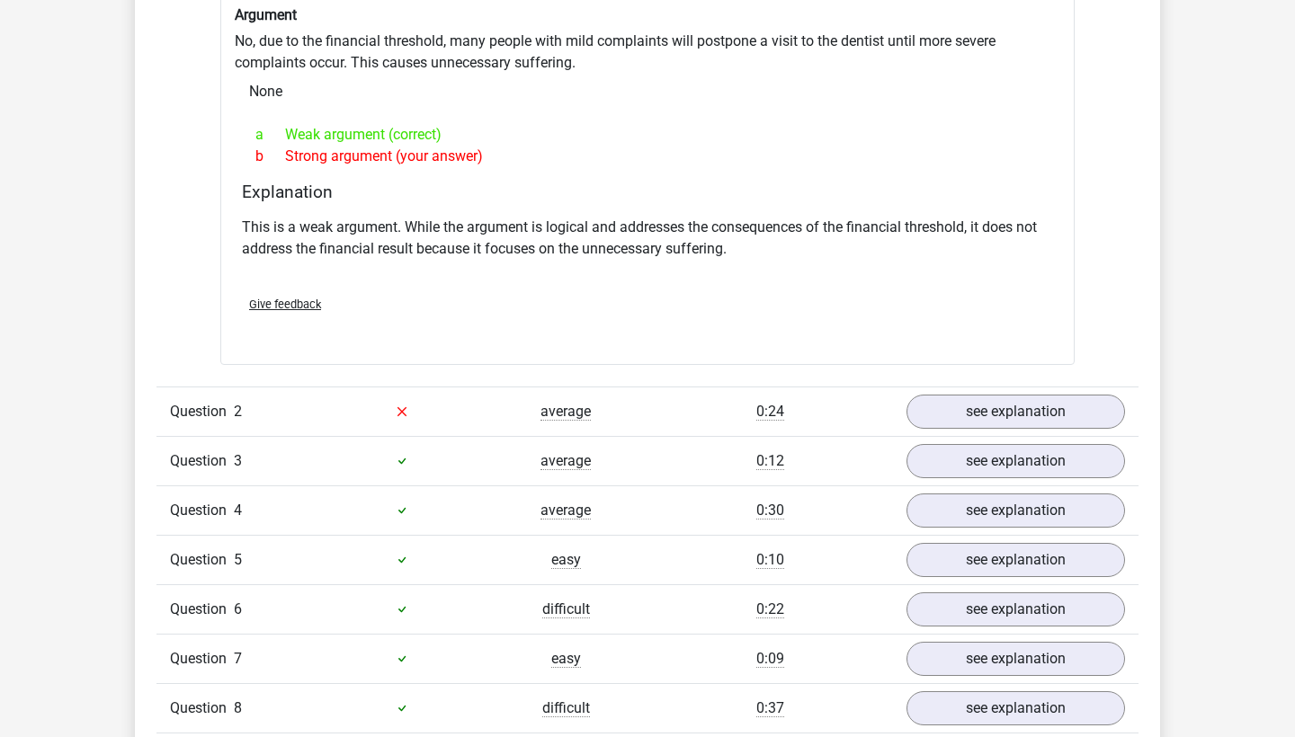
scroll to position [1664, 0]
click at [1031, 393] on link "see explanation" at bounding box center [1015, 413] width 251 height 40
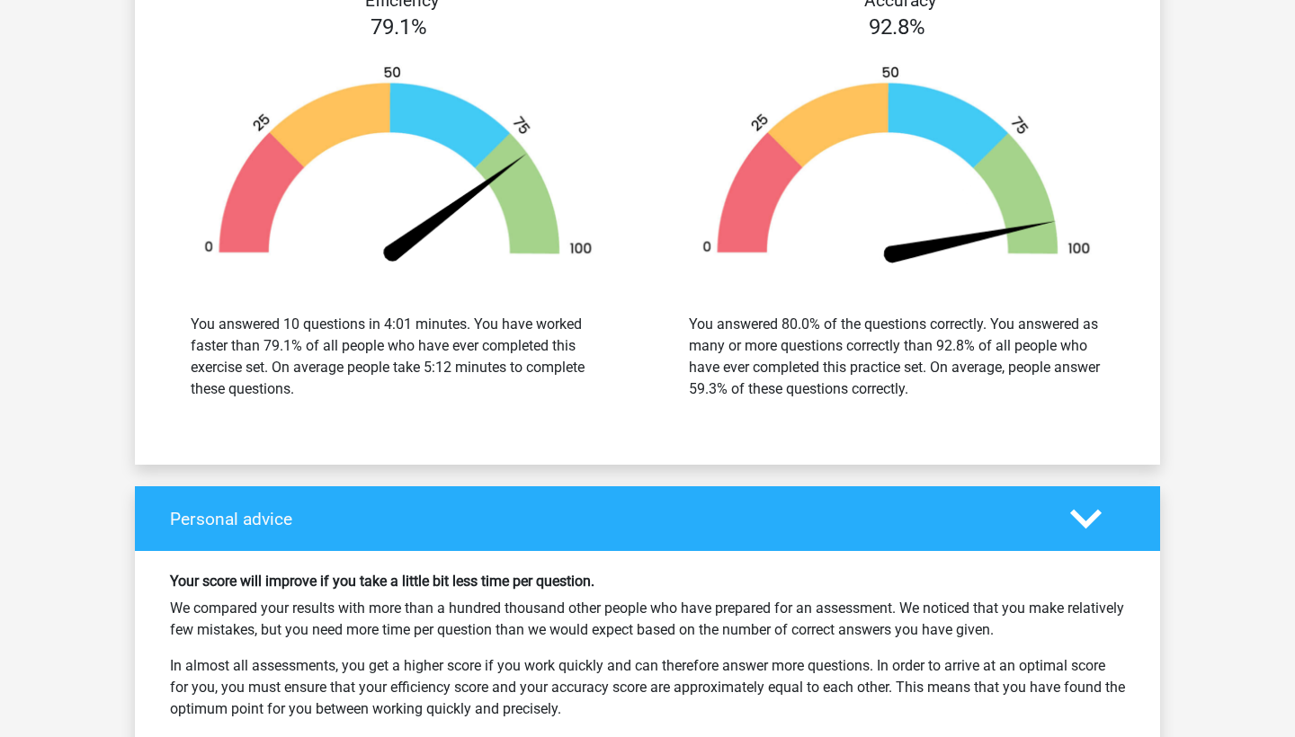
scroll to position [3977, 0]
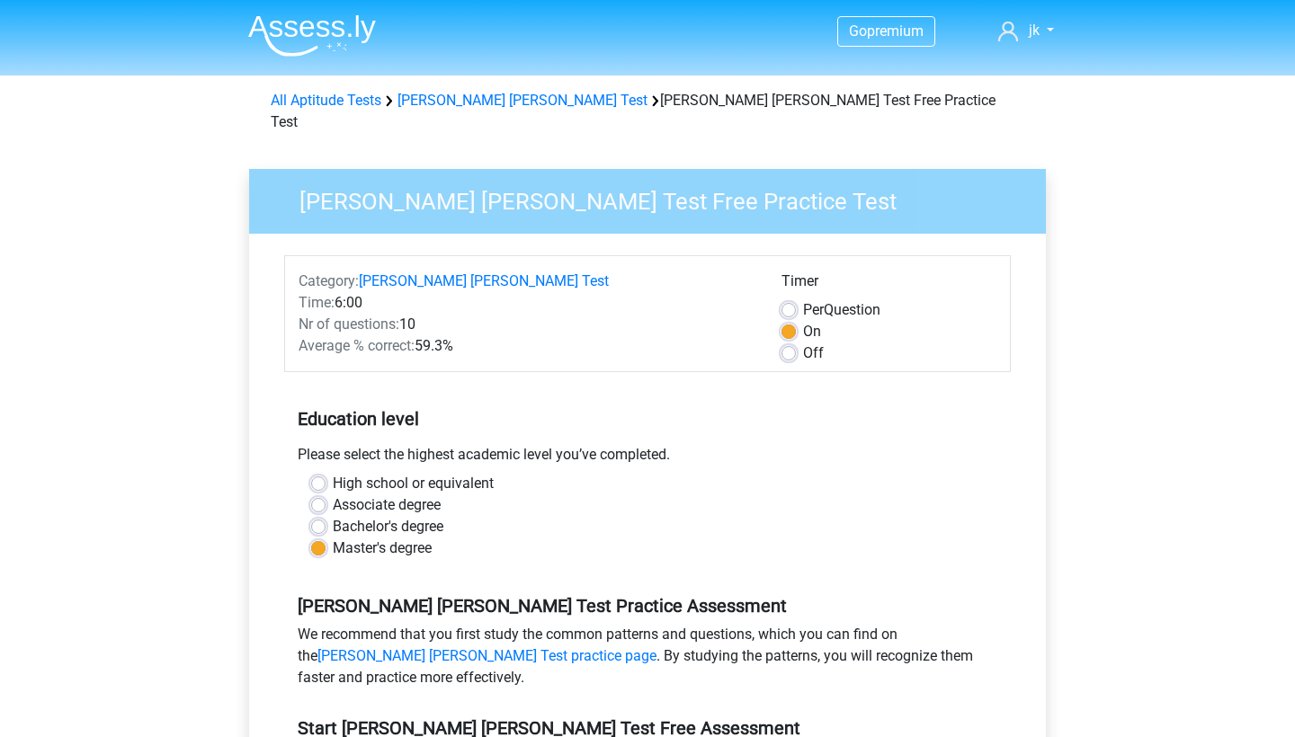
scroll to position [381, 0]
